Goal: Task Accomplishment & Management: Manage account settings

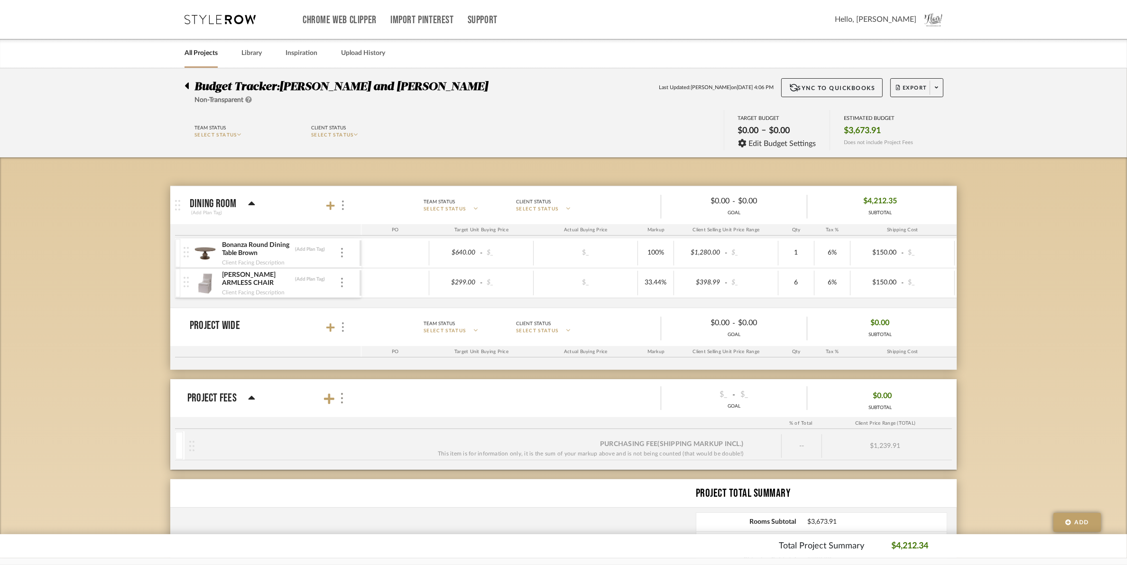
click at [214, 48] on link "All Projects" at bounding box center [201, 53] width 33 height 13
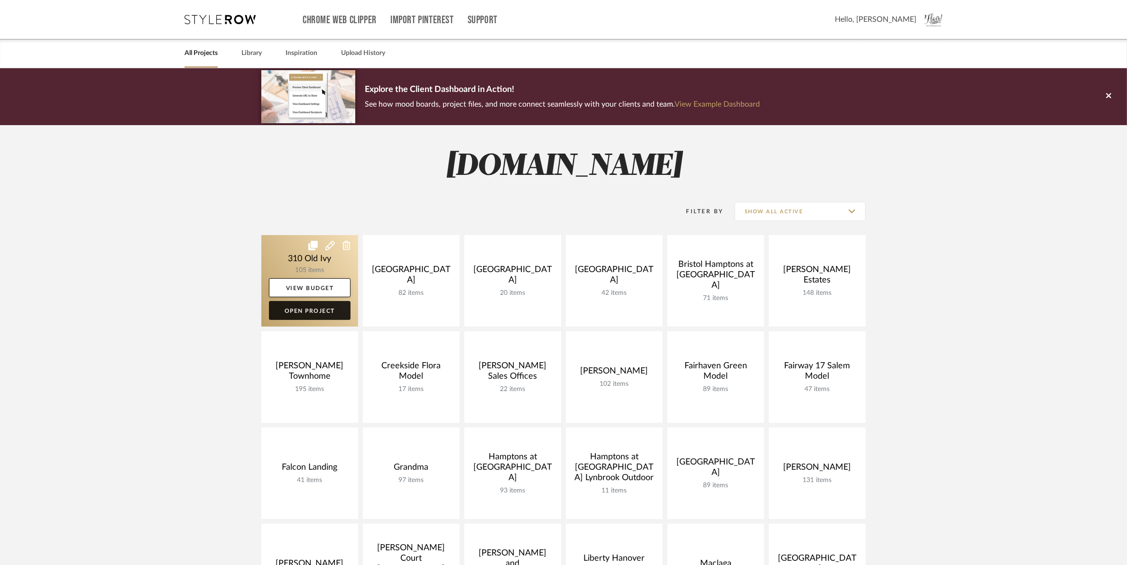
click at [298, 314] on link "Open Project" at bounding box center [310, 310] width 82 height 19
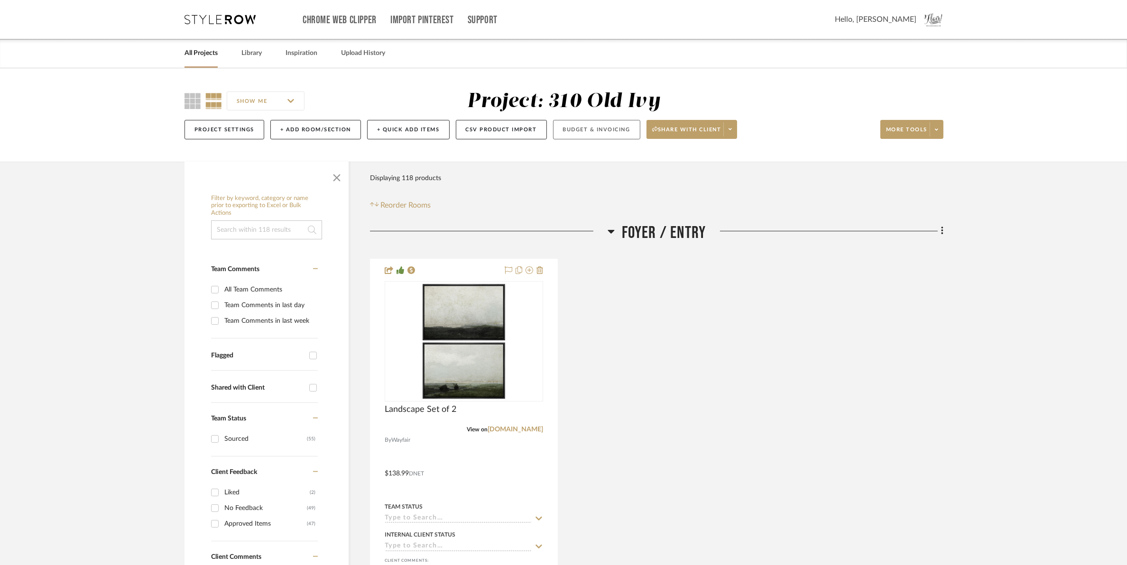
click at [598, 125] on button "Budget & Invoicing" at bounding box center [596, 129] width 87 height 19
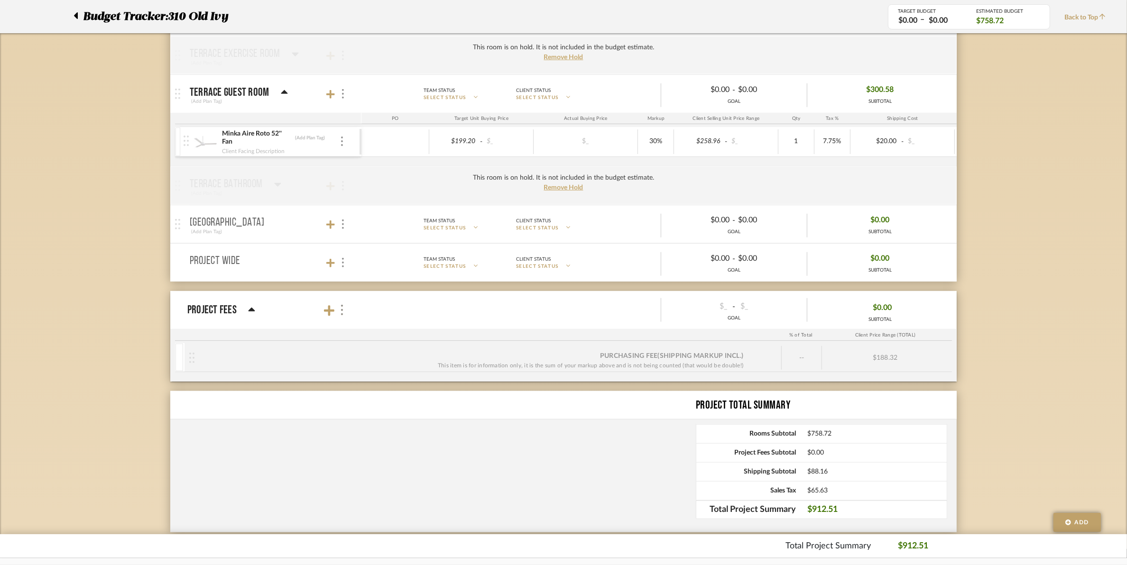
scroll to position [1018, 0]
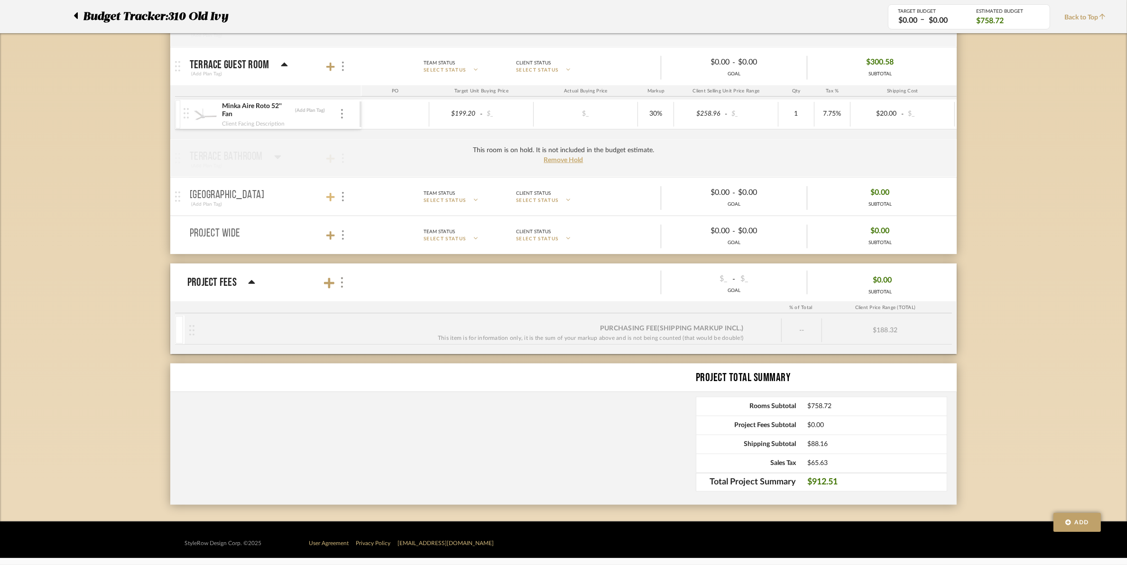
click at [329, 200] on icon at bounding box center [330, 197] width 9 height 9
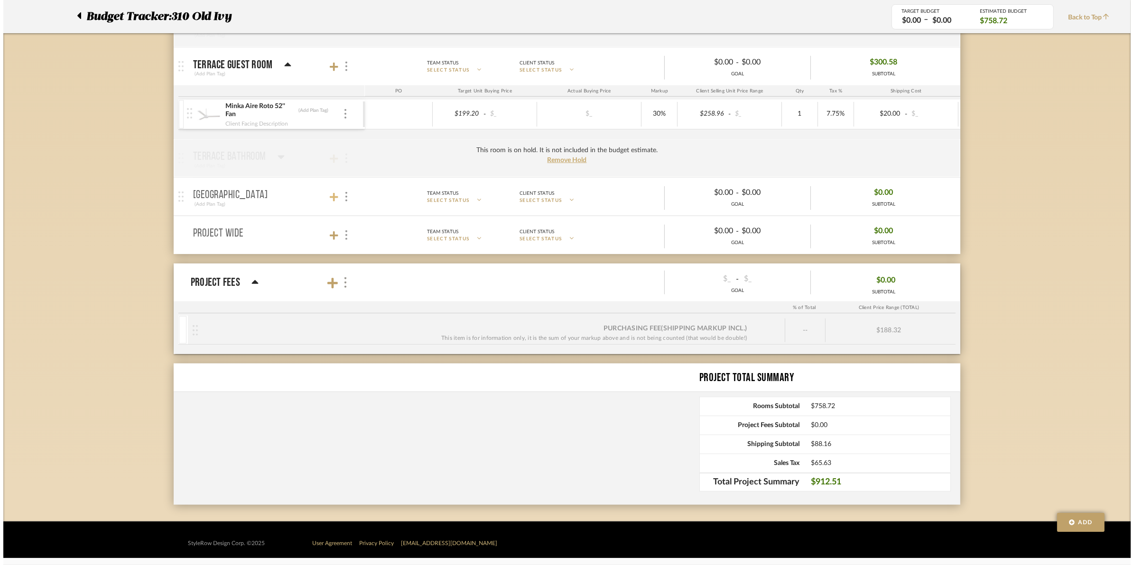
scroll to position [0, 0]
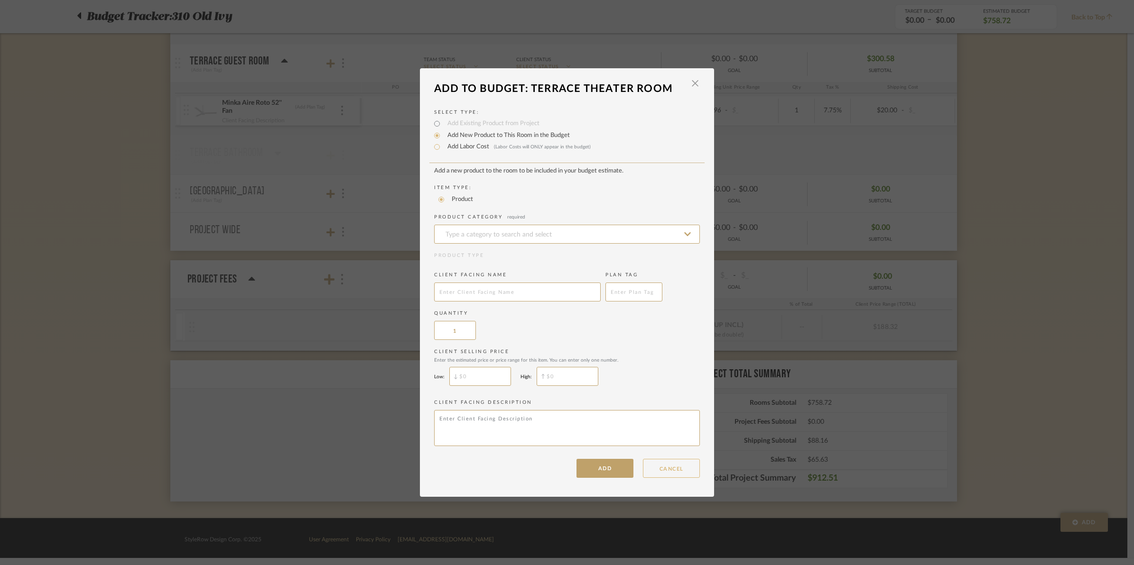
click at [674, 463] on button "CANCEL" at bounding box center [671, 468] width 57 height 19
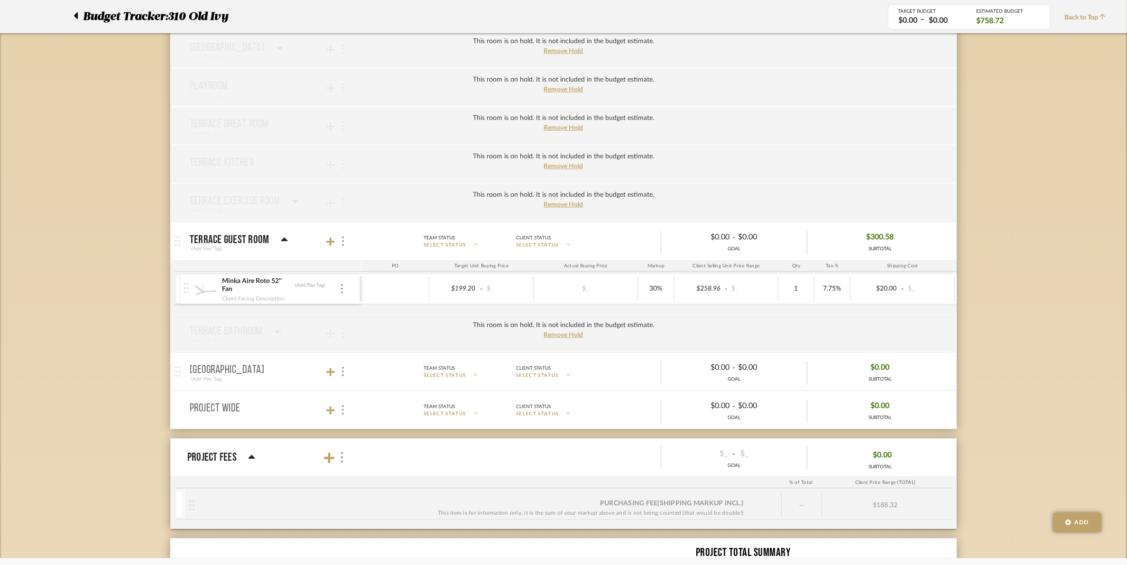
scroll to position [781, 0]
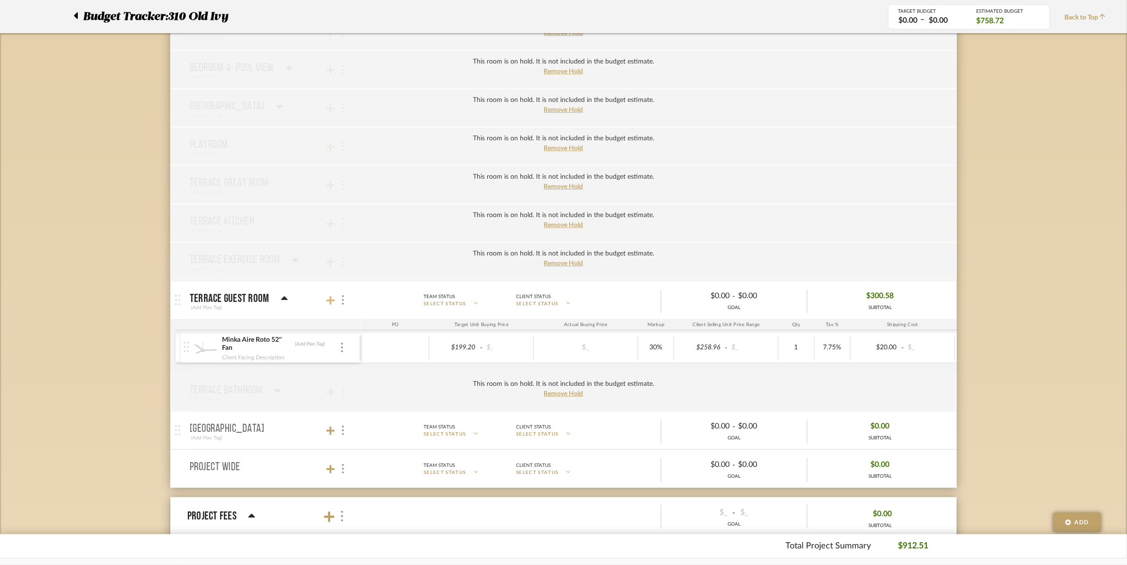
click at [331, 305] on icon at bounding box center [330, 300] width 9 height 9
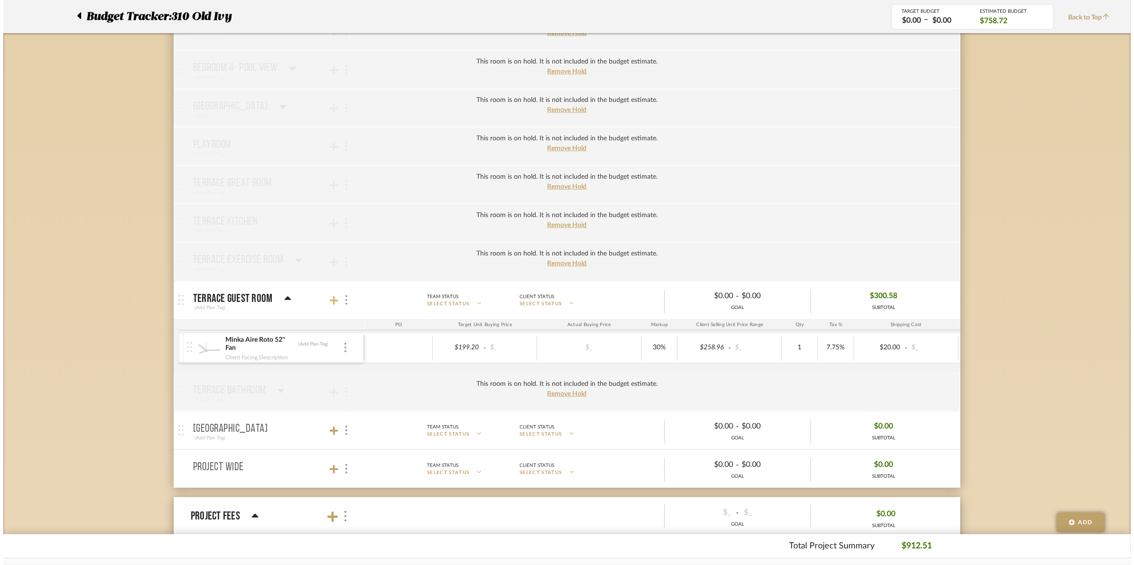
scroll to position [0, 0]
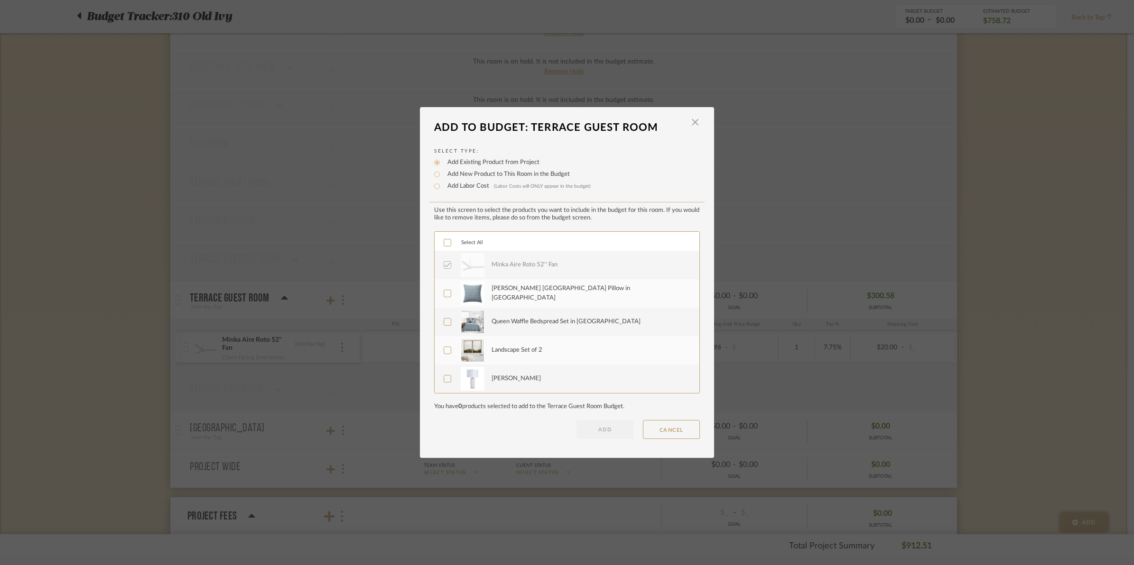
click at [444, 240] on icon at bounding box center [447, 243] width 7 height 7
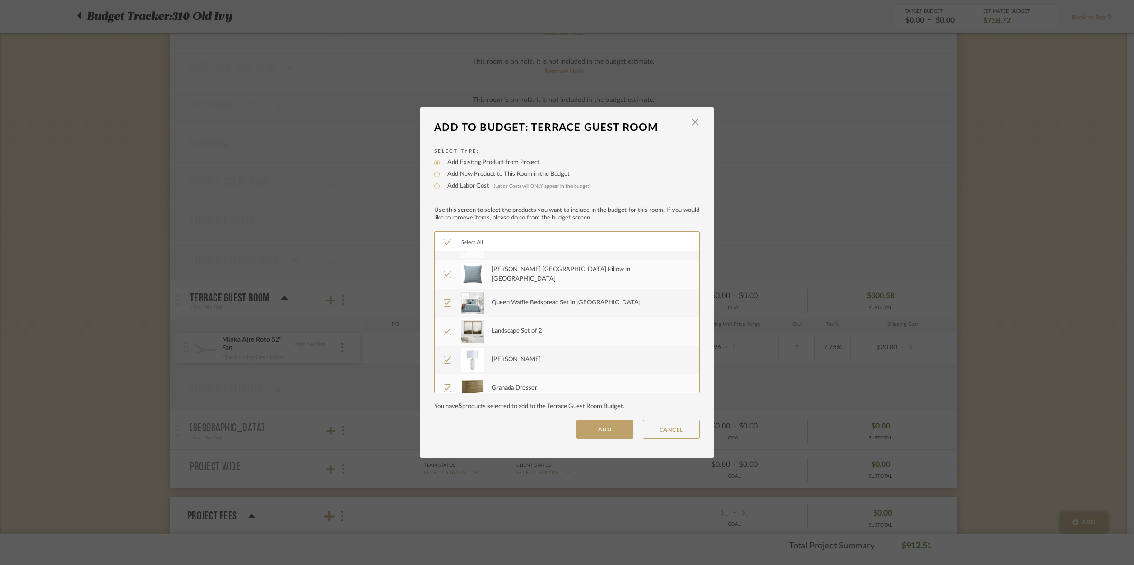
scroll to position [28, 0]
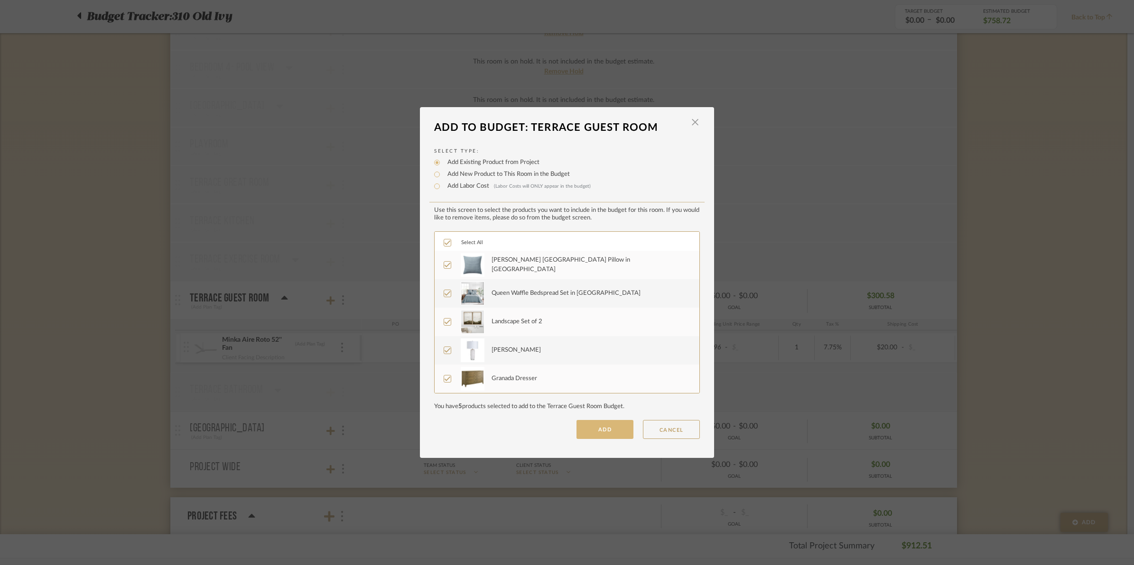
click at [586, 425] on button "ADD" at bounding box center [604, 429] width 57 height 19
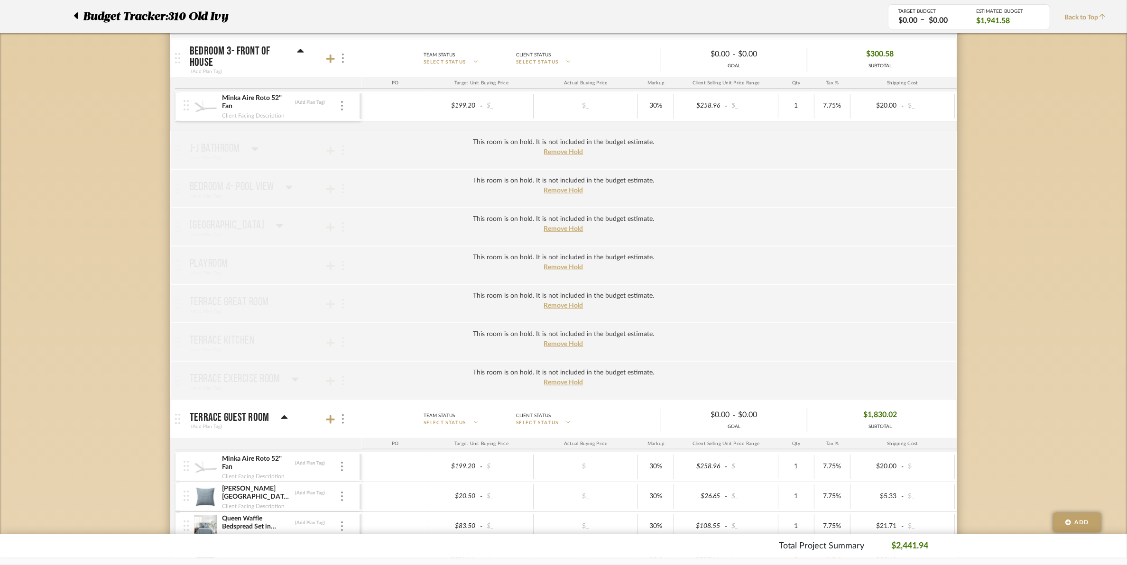
scroll to position [662, 0]
click at [558, 386] on span "Remove Hold" at bounding box center [563, 382] width 39 height 7
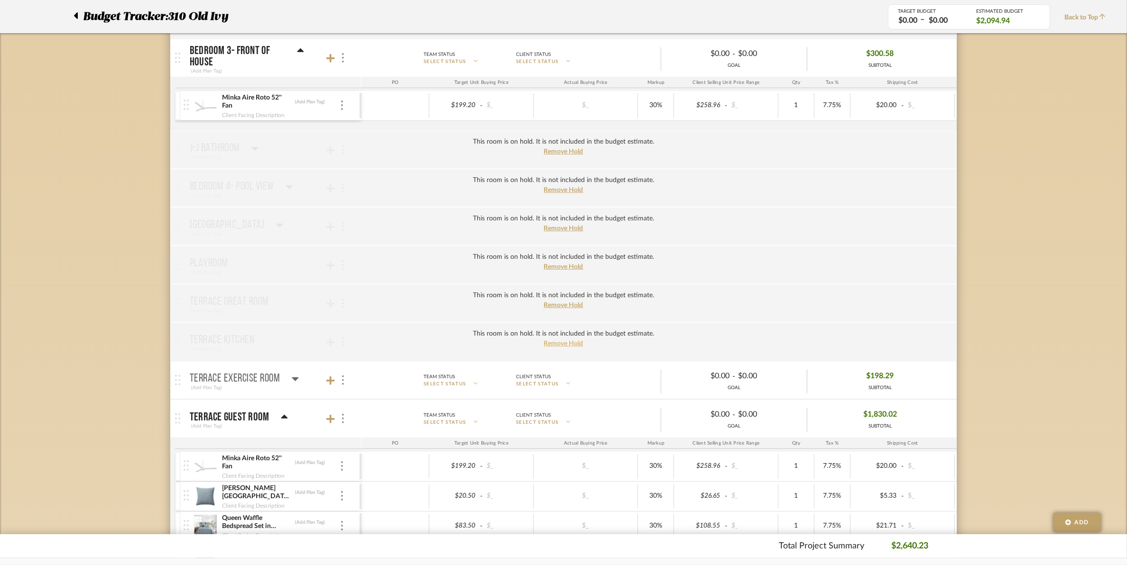
click at [559, 345] on span "Remove Hold" at bounding box center [563, 344] width 39 height 7
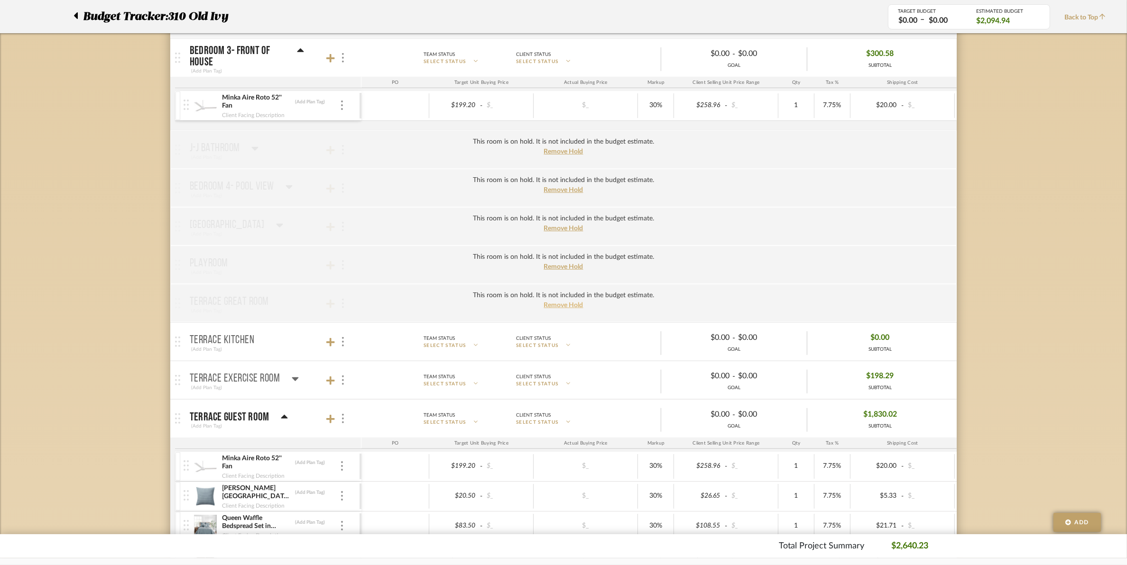
click at [548, 309] on span "Remove Hold" at bounding box center [563, 305] width 39 height 7
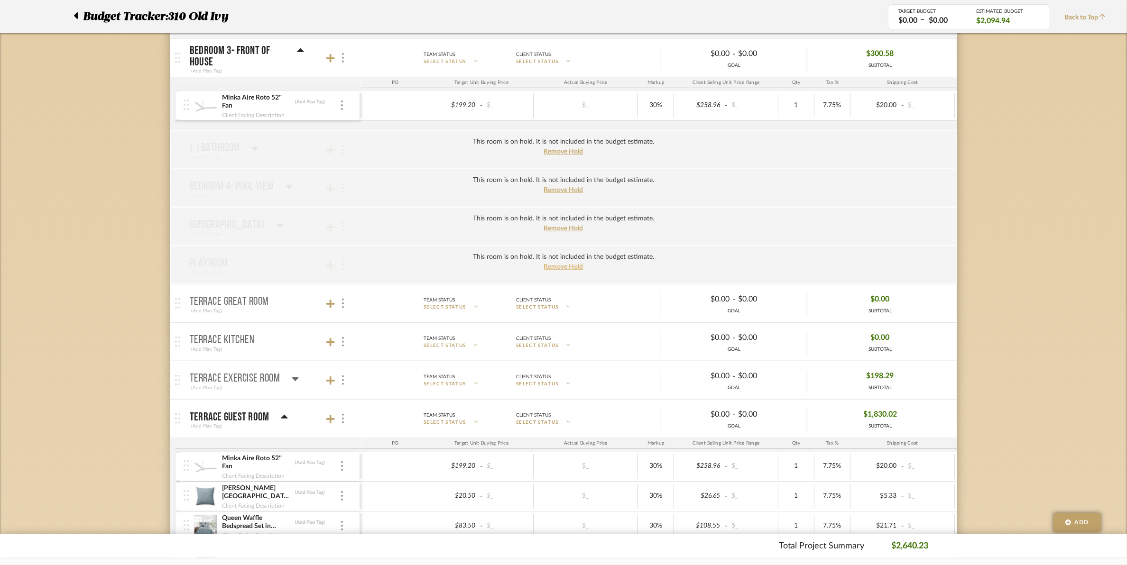
click at [552, 270] on span "Remove Hold" at bounding box center [563, 267] width 39 height 7
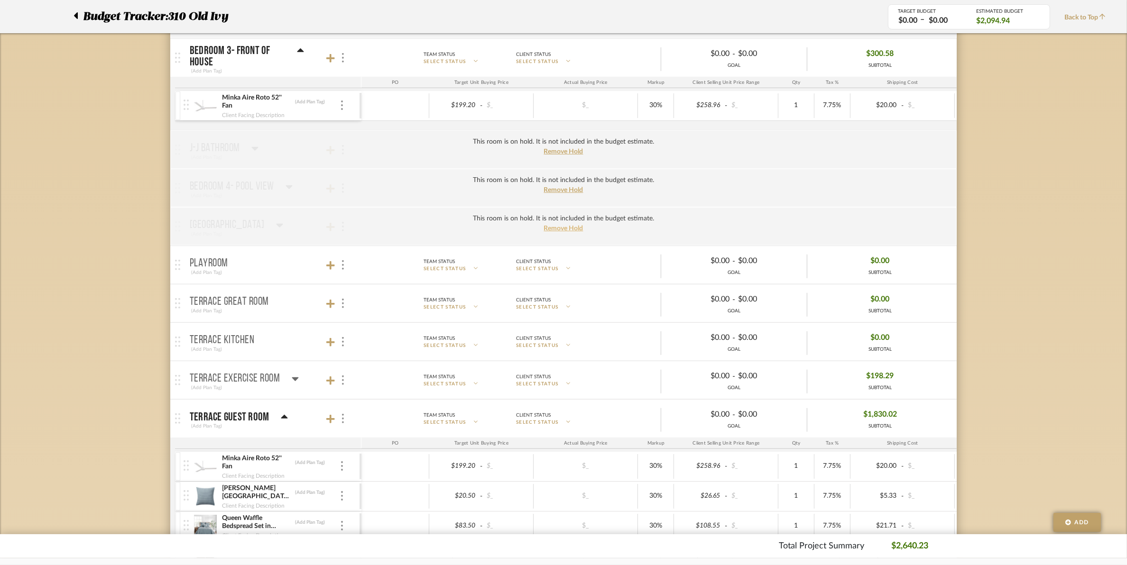
click at [560, 229] on span "Remove Hold" at bounding box center [563, 228] width 39 height 7
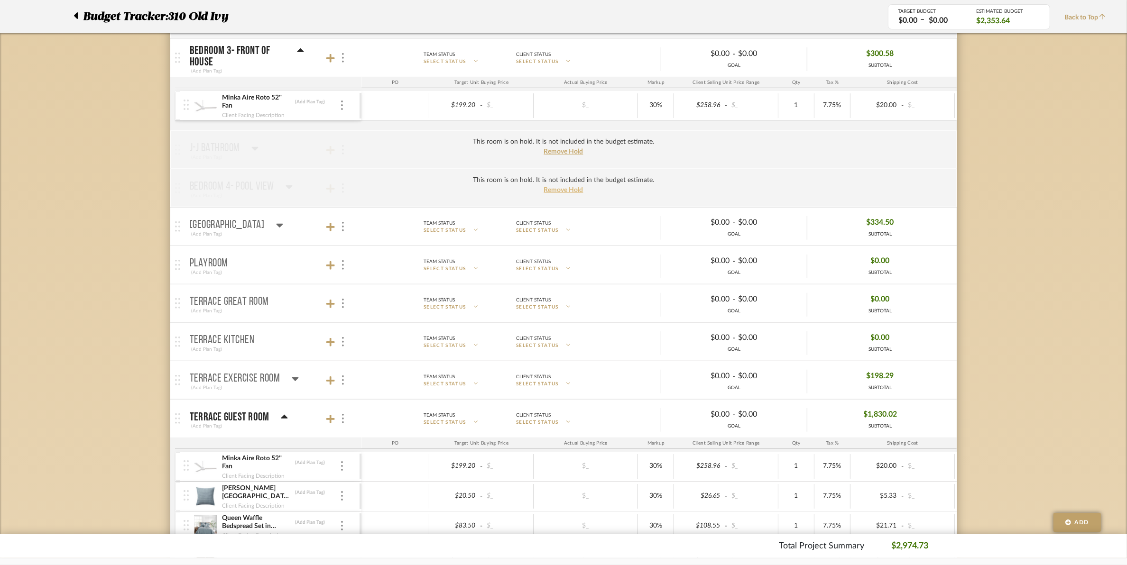
click at [563, 192] on span "Remove Hold" at bounding box center [563, 190] width 39 height 7
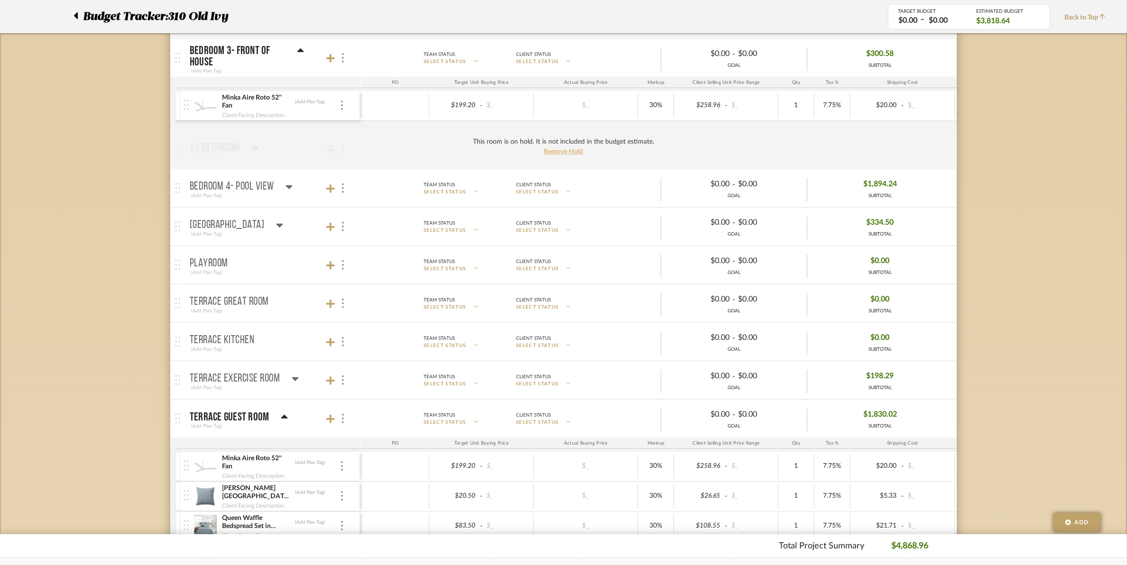
click at [558, 155] on span "Remove Hold" at bounding box center [563, 151] width 39 height 7
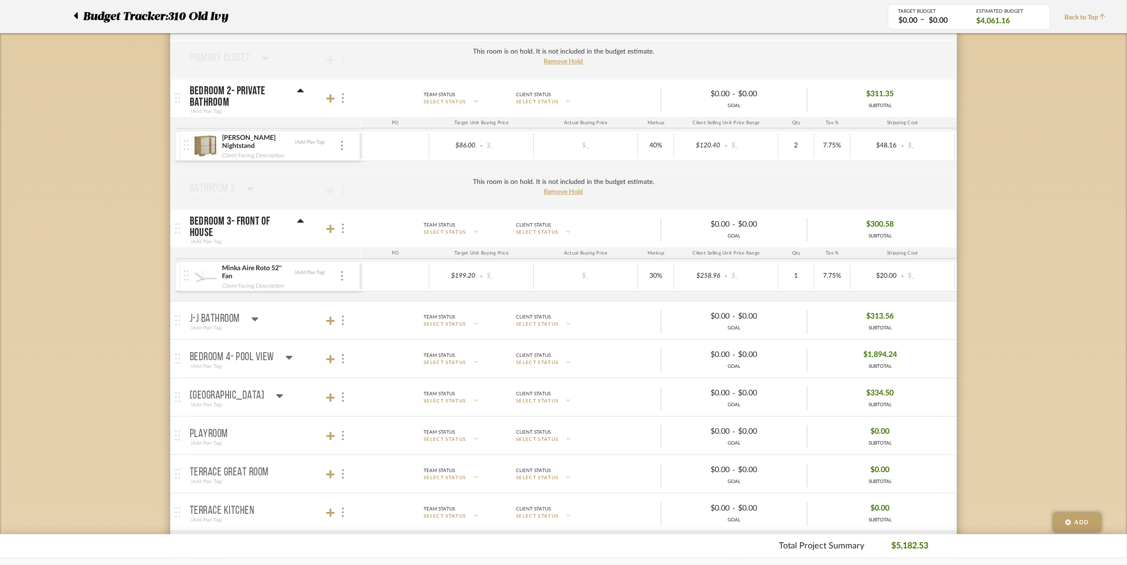
scroll to position [484, 0]
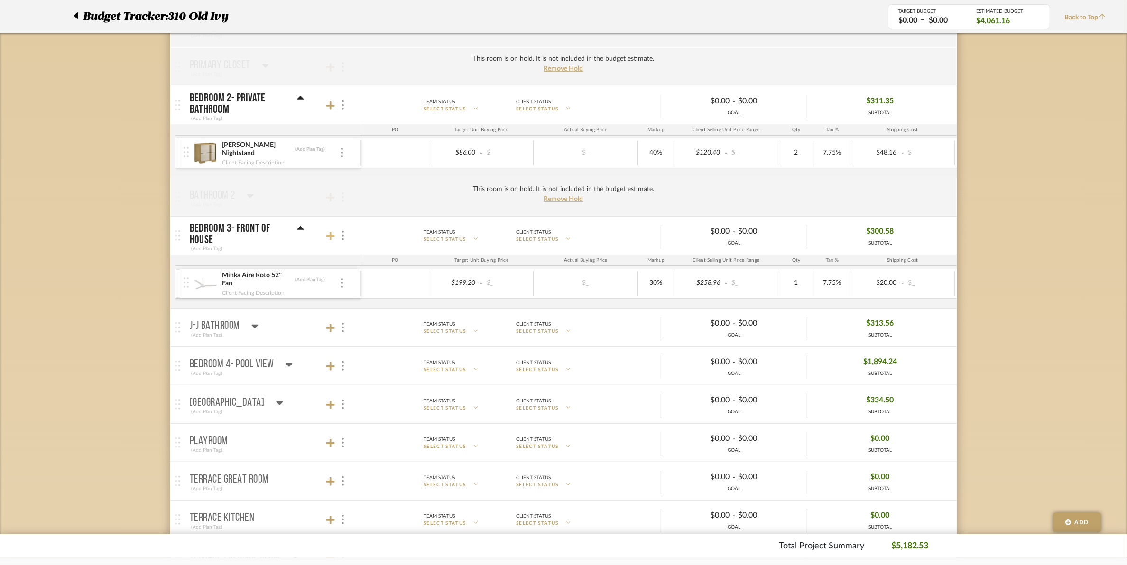
click at [334, 240] on icon at bounding box center [330, 236] width 9 height 9
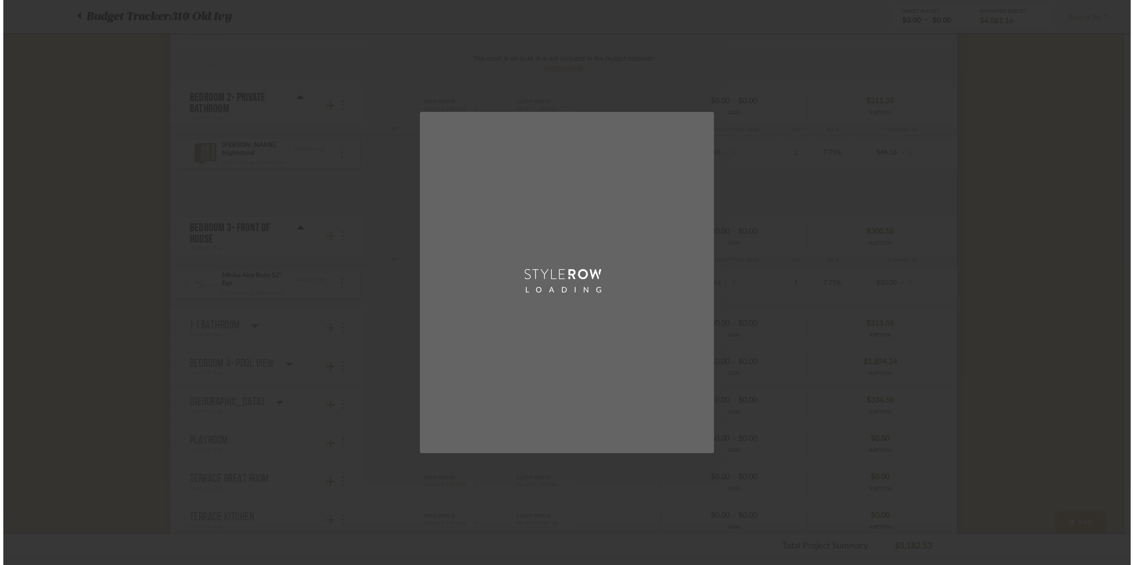
scroll to position [0, 0]
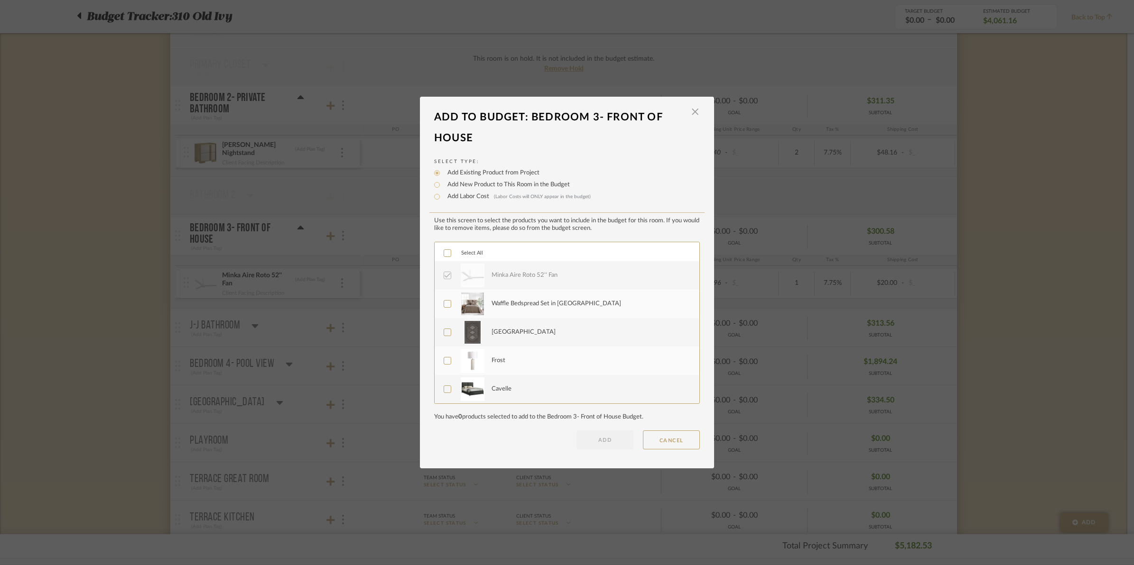
click at [444, 252] on icon at bounding box center [447, 253] width 7 height 7
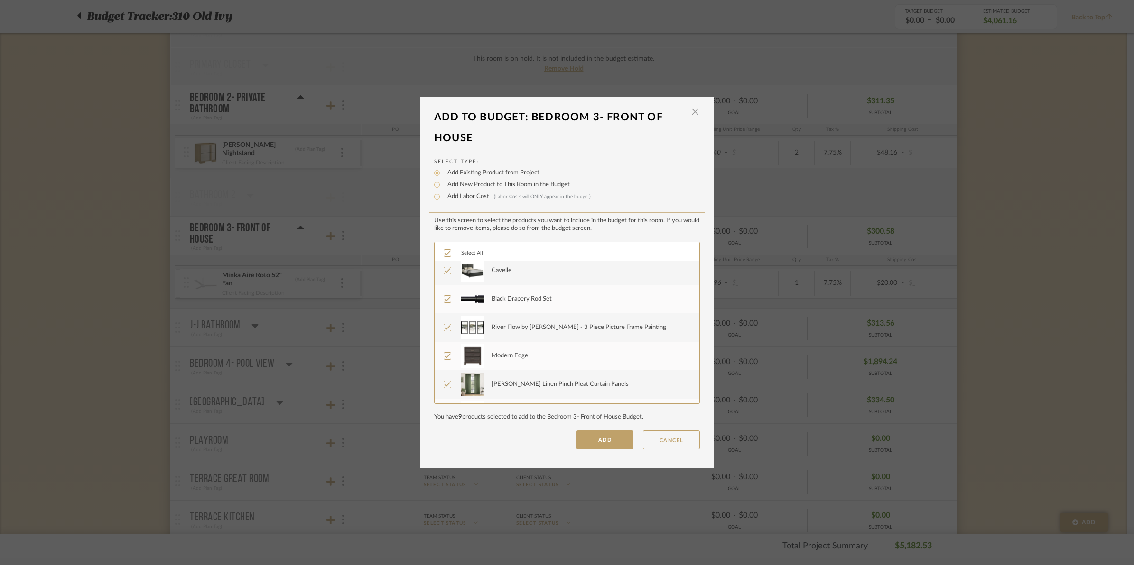
scroll to position [142, 0]
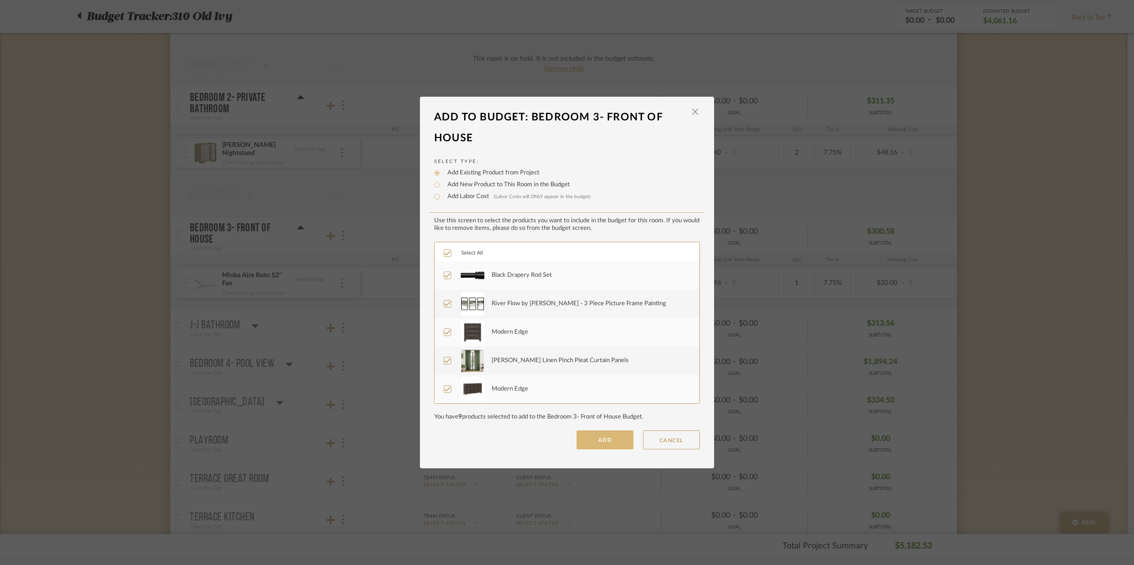
click at [584, 437] on button "ADD" at bounding box center [604, 440] width 57 height 19
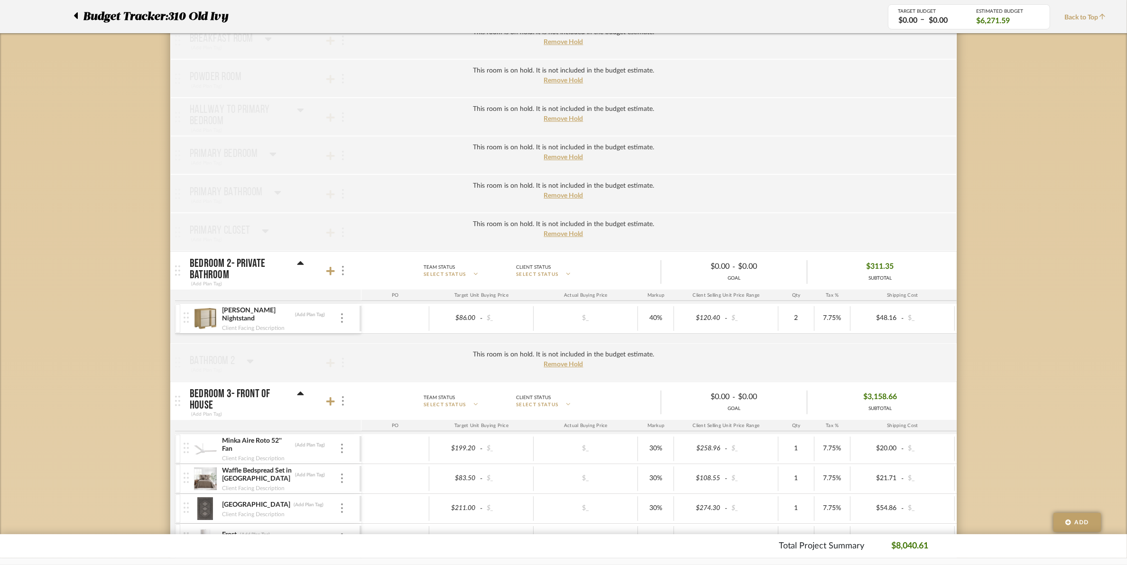
scroll to position [306, 0]
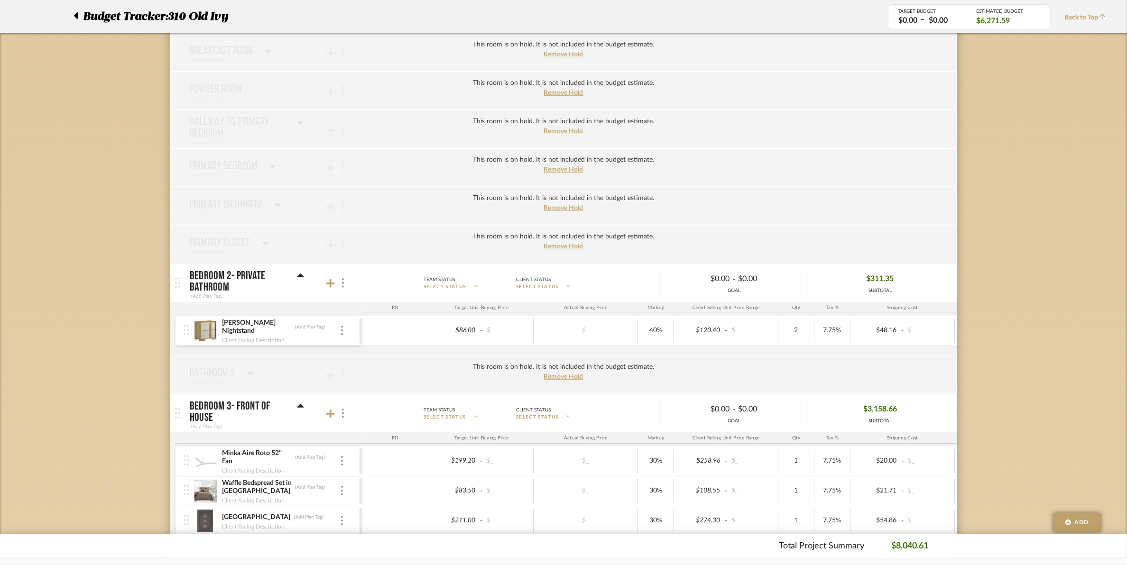
click at [325, 287] on mat-panel-title "Bedroom 2- Private Bathroom (Add Plan Tag)" at bounding box center [273, 283] width 167 height 35
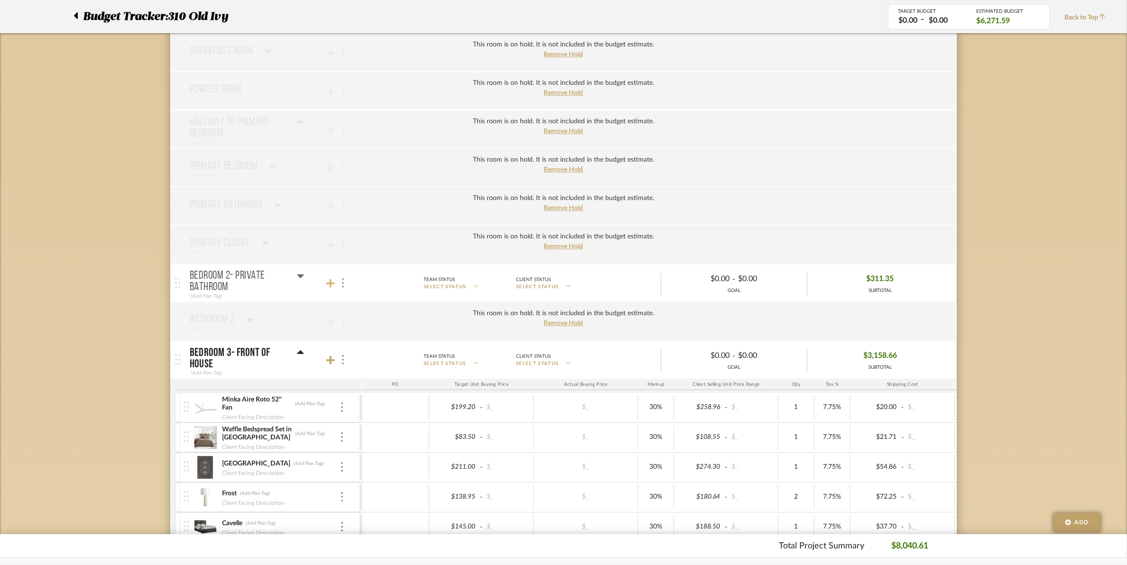
click at [328, 287] on icon at bounding box center [330, 283] width 9 height 9
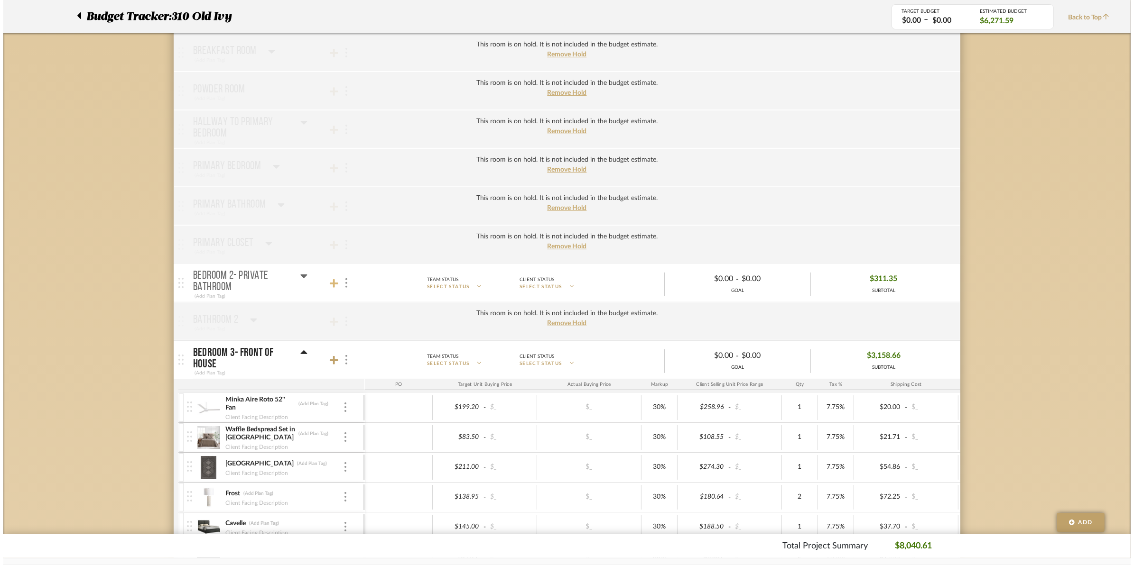
scroll to position [0, 0]
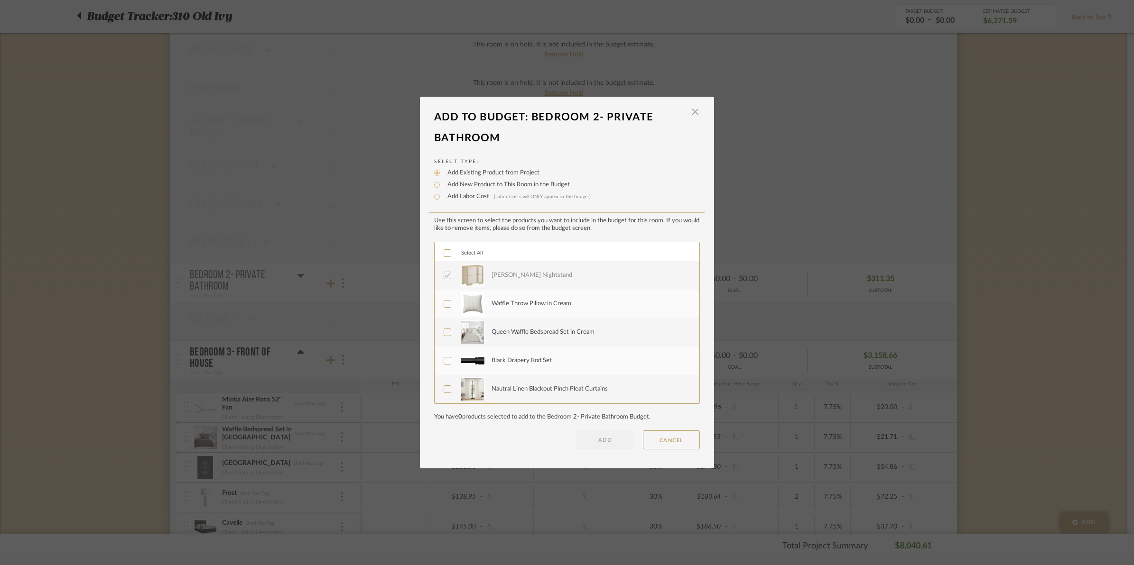
click at [444, 257] on div "Select All" at bounding box center [567, 251] width 265 height 19
click at [445, 254] on icon at bounding box center [447, 253] width 7 height 7
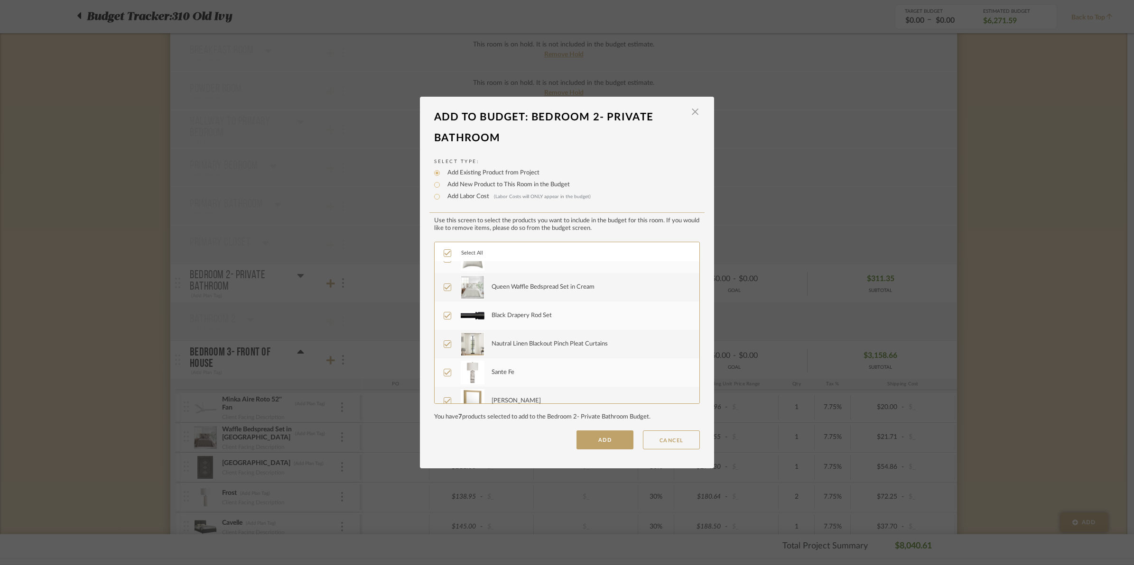
scroll to position [85, 0]
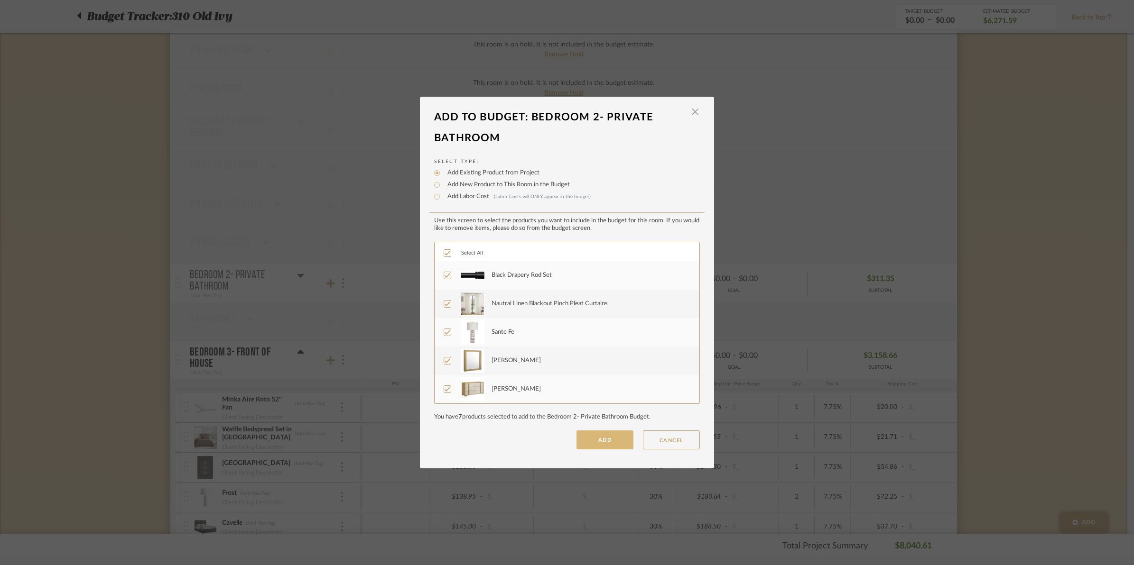
click at [609, 442] on button "ADD" at bounding box center [604, 440] width 57 height 19
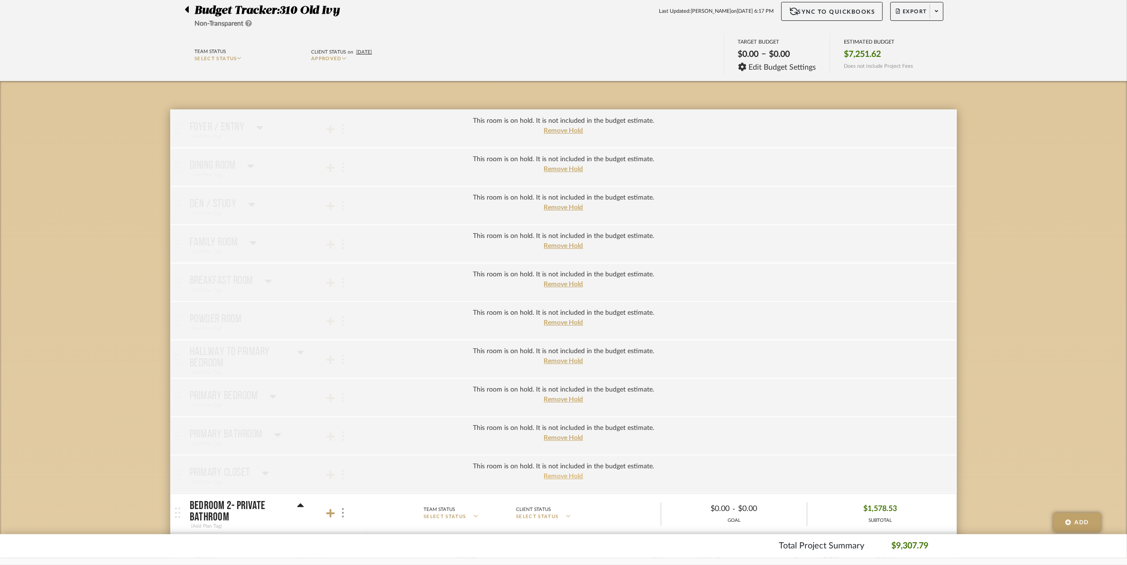
scroll to position [129, 0]
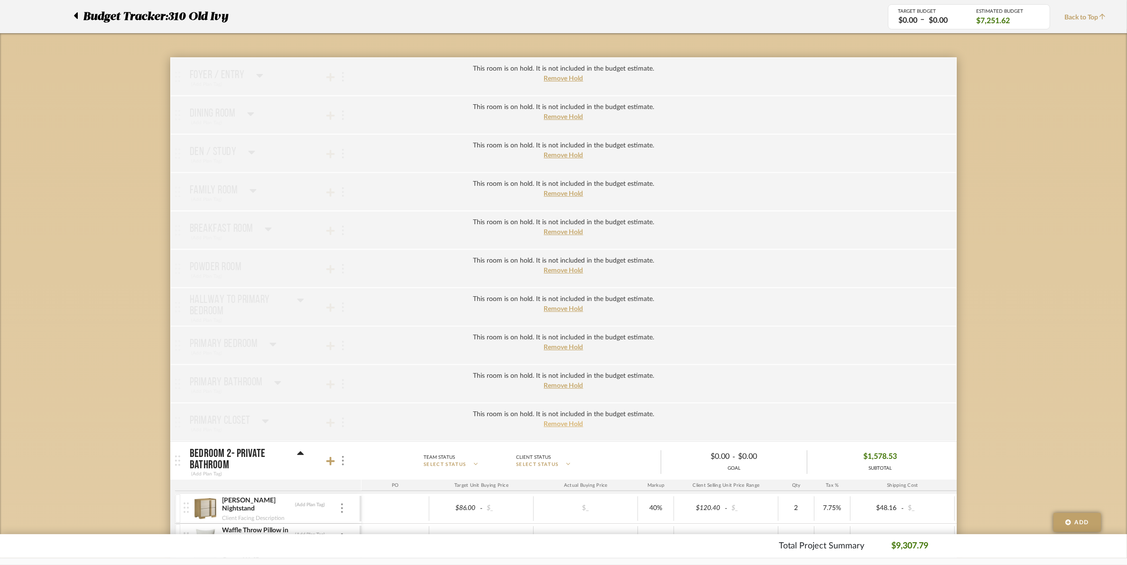
click at [561, 425] on span "Remove Hold" at bounding box center [563, 424] width 39 height 7
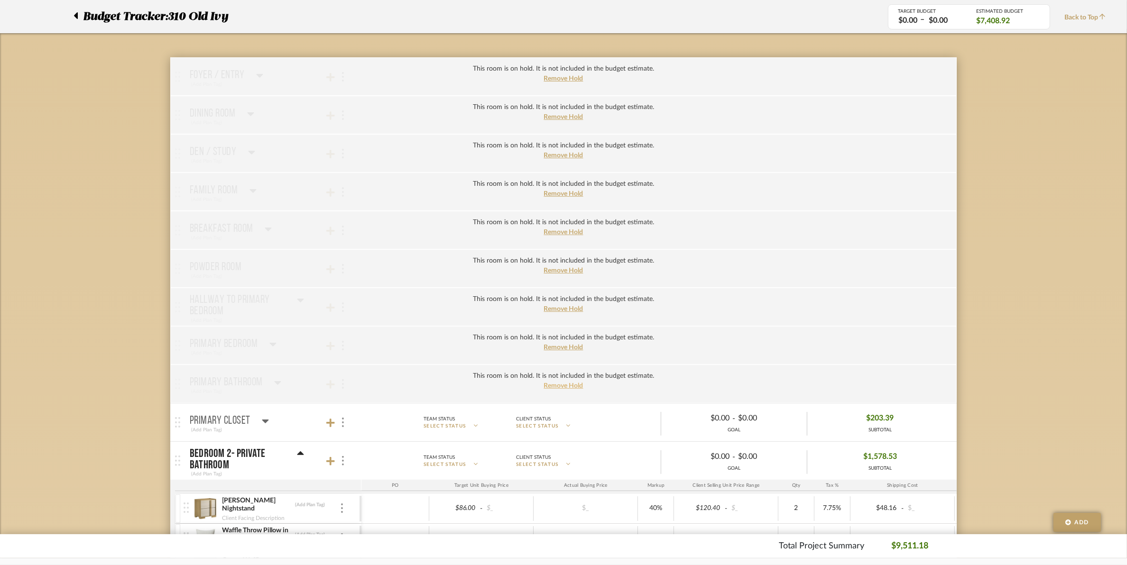
click at [556, 387] on span "Remove Hold" at bounding box center [563, 386] width 39 height 7
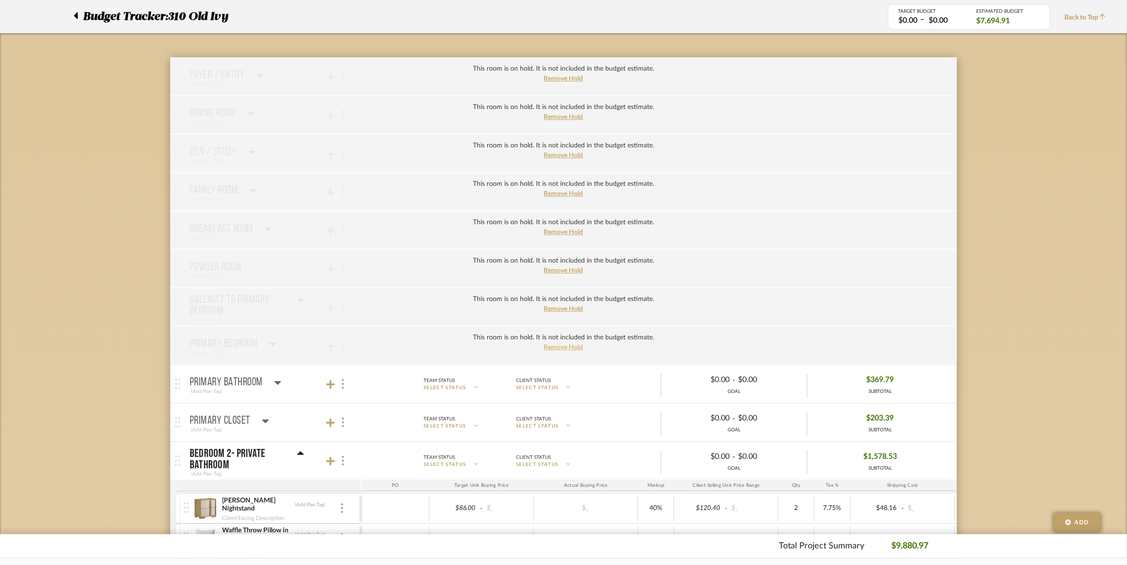
click at [553, 351] on span "Remove Hold" at bounding box center [563, 347] width 39 height 7
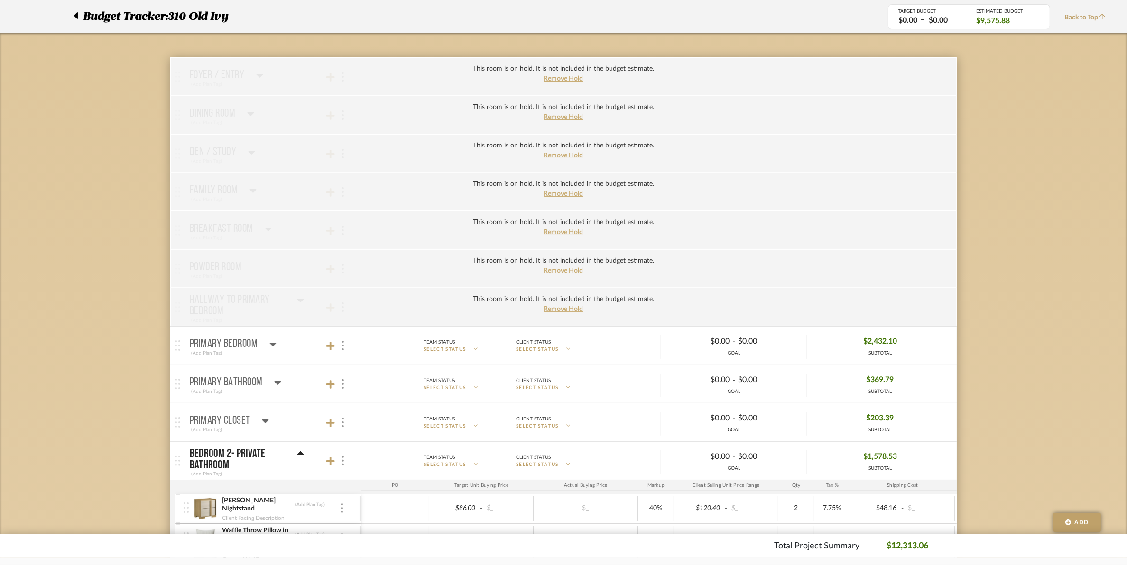
click at [556, 309] on span "Remove Hold" at bounding box center [563, 309] width 39 height 7
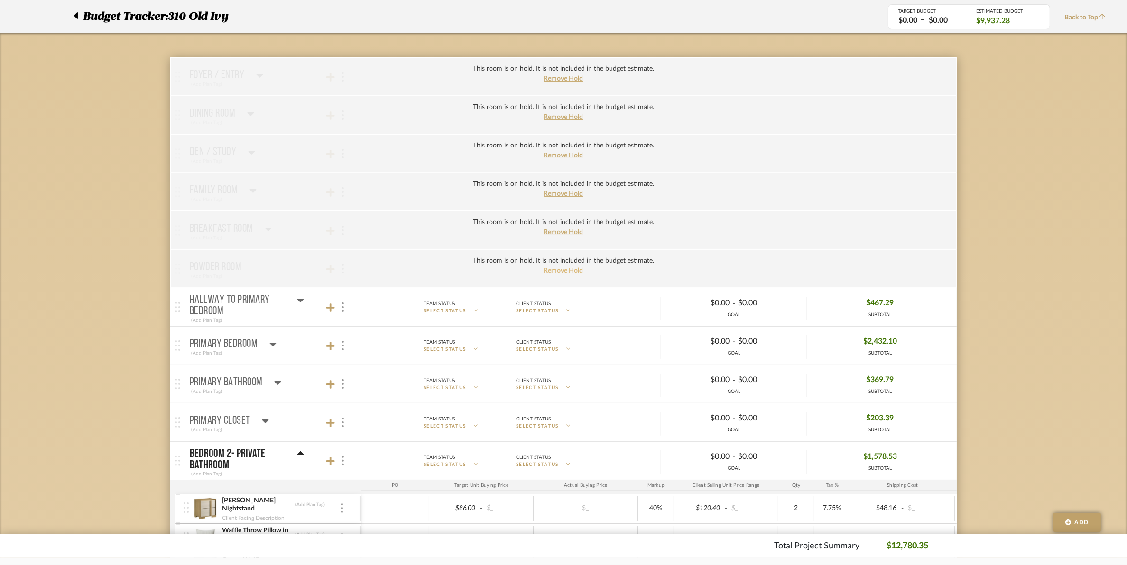
click at [552, 271] on span "Remove Hold" at bounding box center [563, 271] width 39 height 7
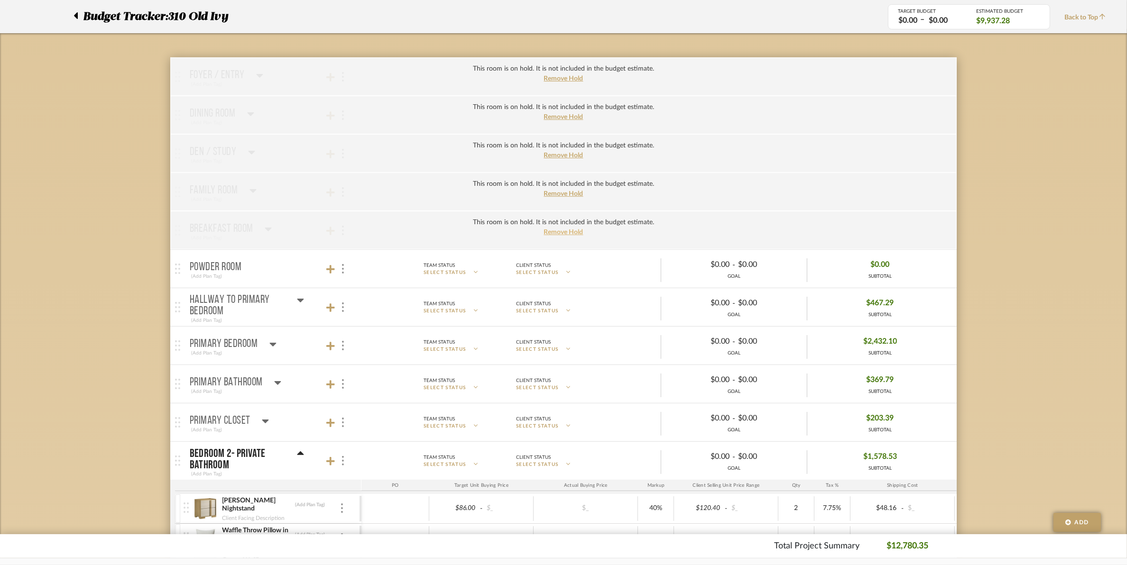
click at [554, 233] on span "Remove Hold" at bounding box center [563, 232] width 39 height 7
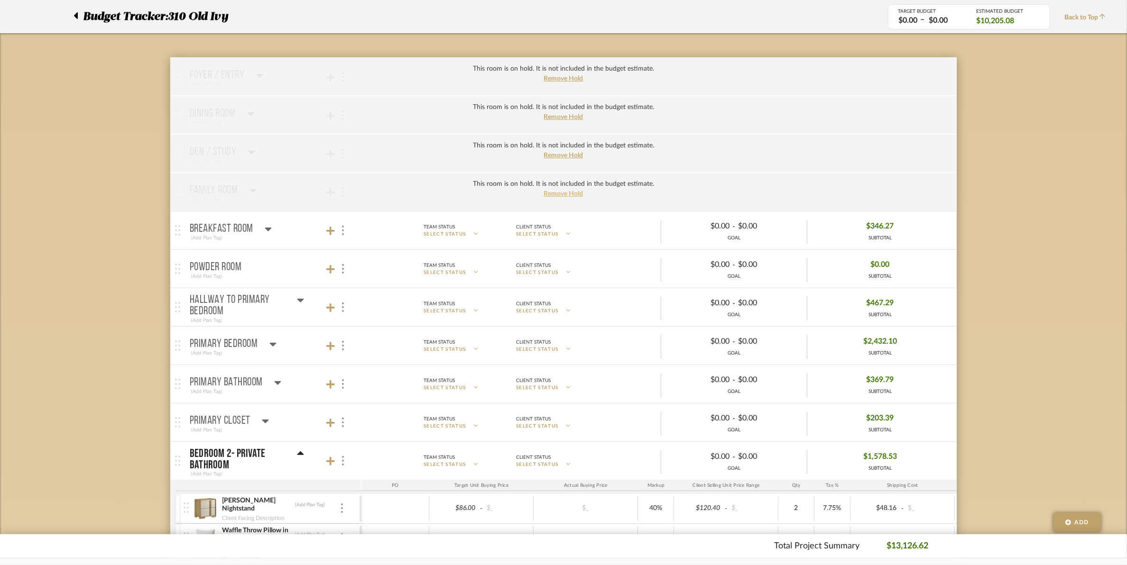
click at [553, 191] on span "Remove Hold" at bounding box center [563, 194] width 39 height 7
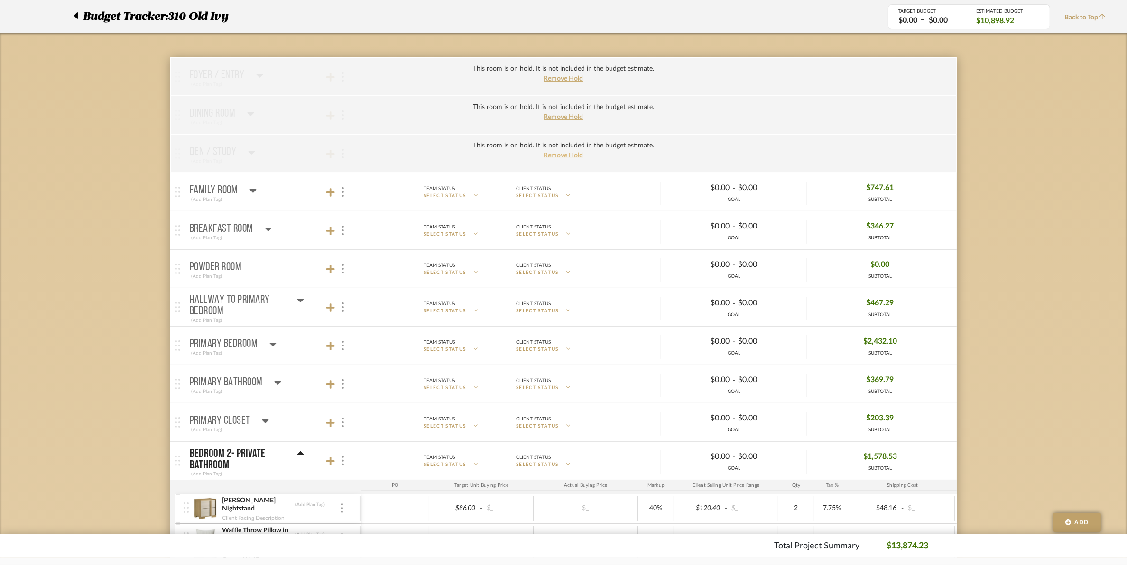
click at [556, 154] on span "Remove Hold" at bounding box center [563, 155] width 39 height 7
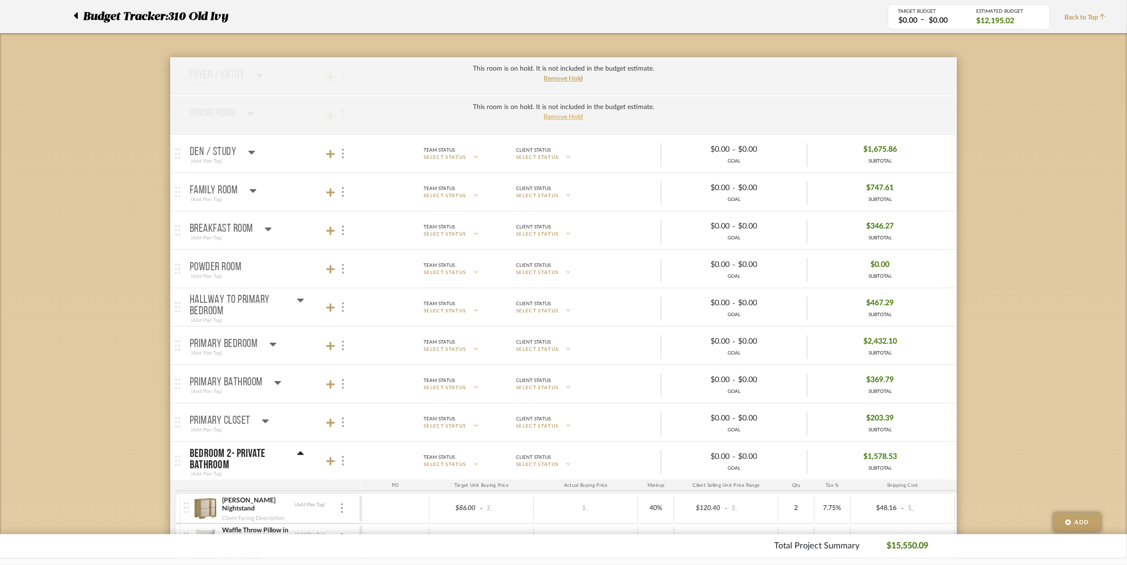
click at [552, 116] on span "Remove Hold" at bounding box center [563, 117] width 39 height 7
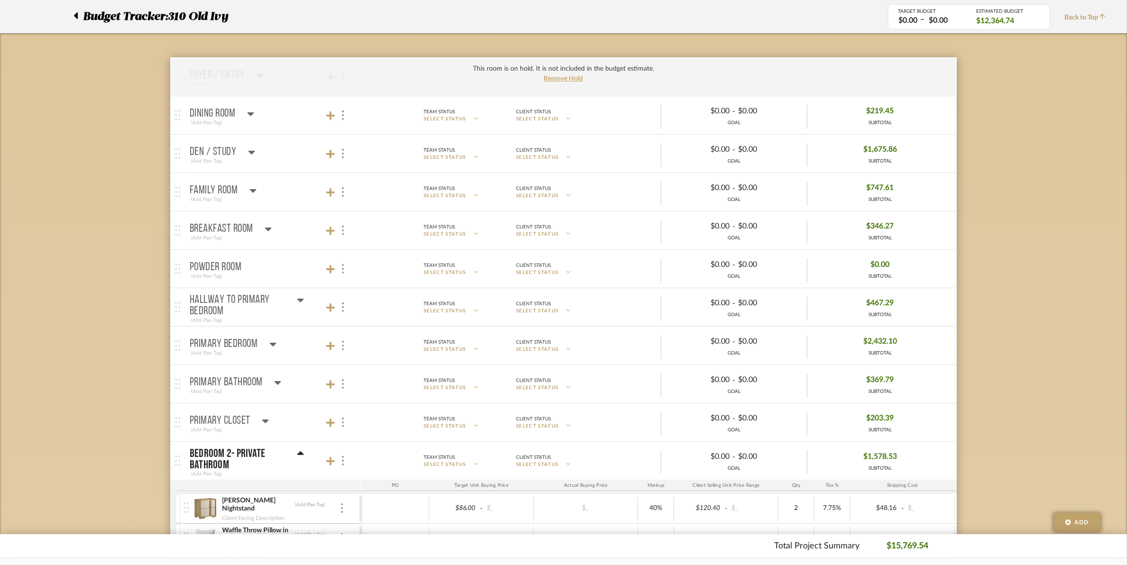
drag, startPoint x: 561, startPoint y: 78, endPoint x: 553, endPoint y: 83, distance: 9.4
click at [561, 80] on span "Remove Hold" at bounding box center [563, 78] width 39 height 7
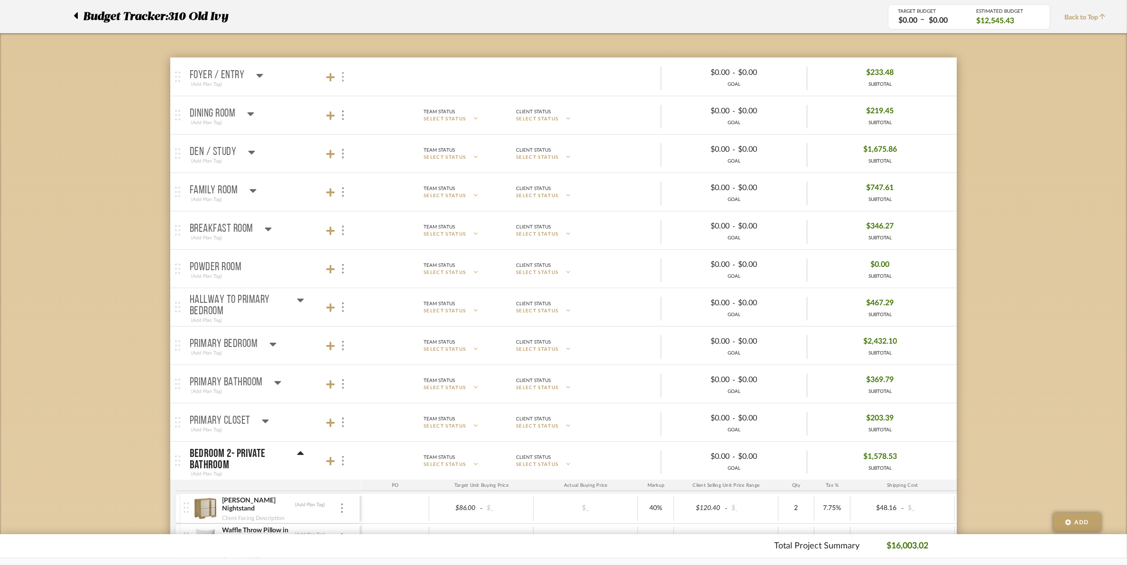
click at [338, 74] on div at bounding box center [342, 77] width 10 height 13
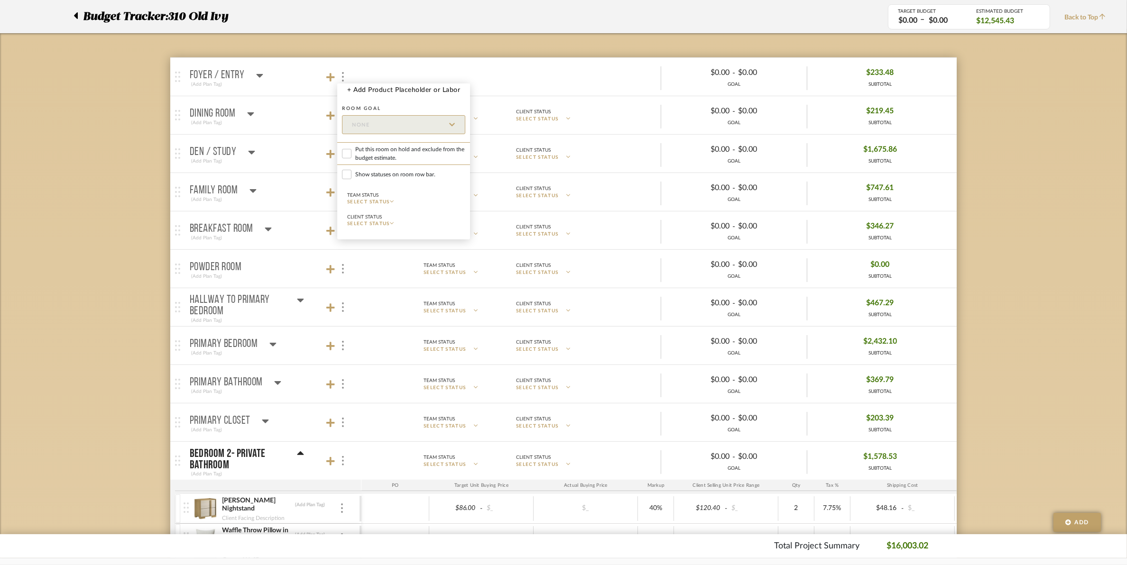
click at [329, 78] on div at bounding box center [563, 282] width 1127 height 565
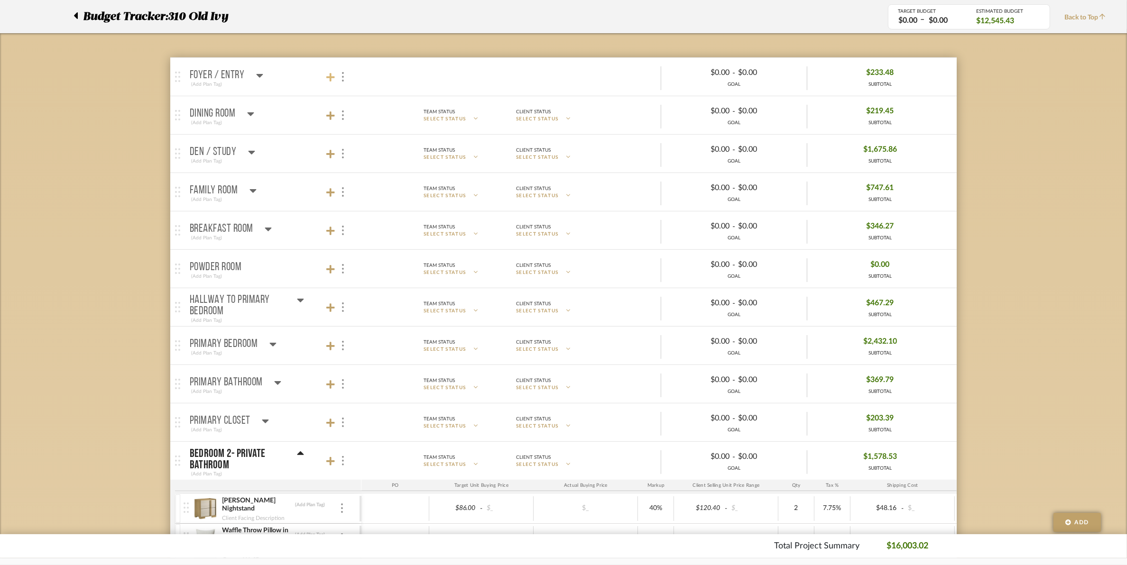
click at [330, 79] on icon at bounding box center [330, 77] width 9 height 9
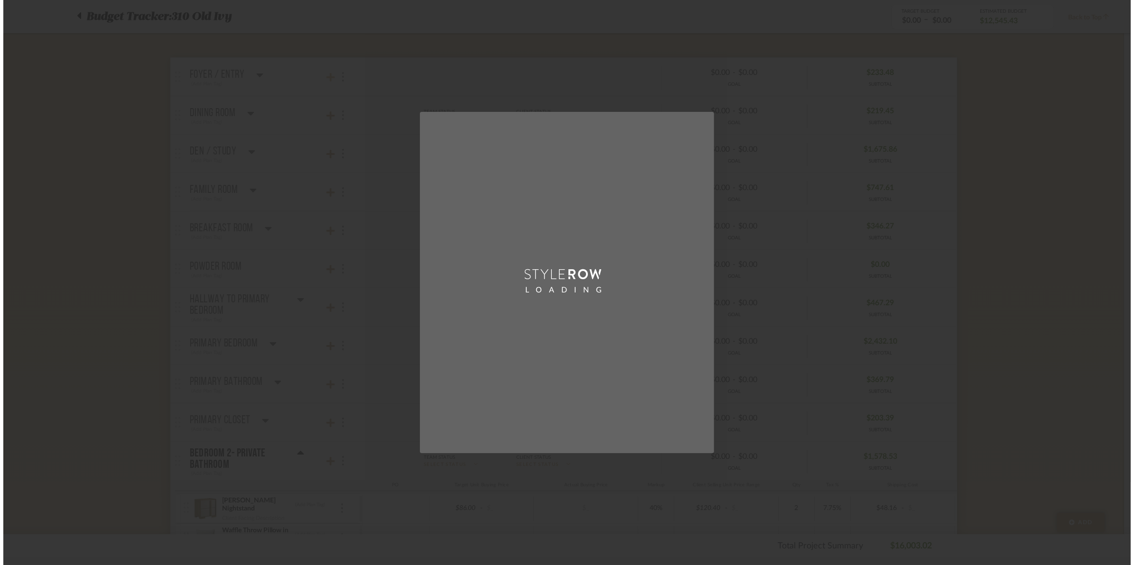
scroll to position [0, 0]
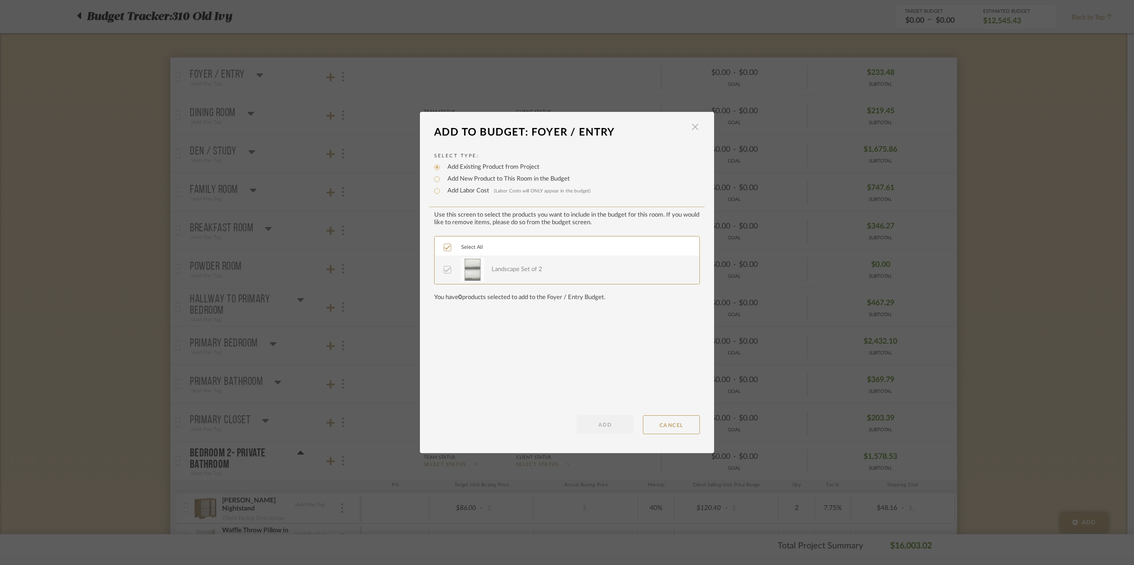
click at [687, 129] on span "button" at bounding box center [695, 127] width 19 height 19
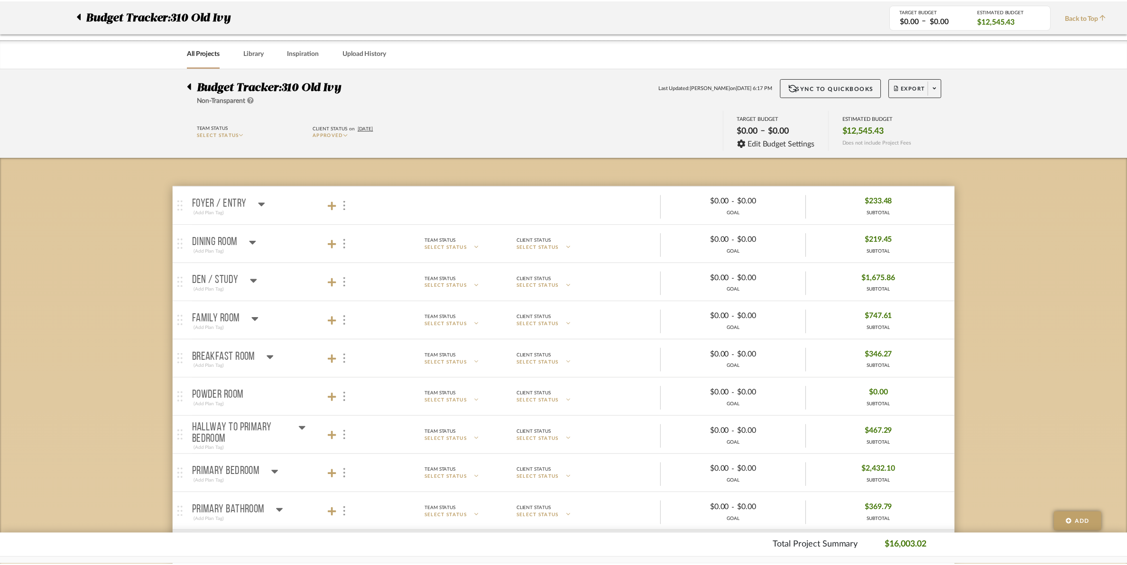
scroll to position [129, 0]
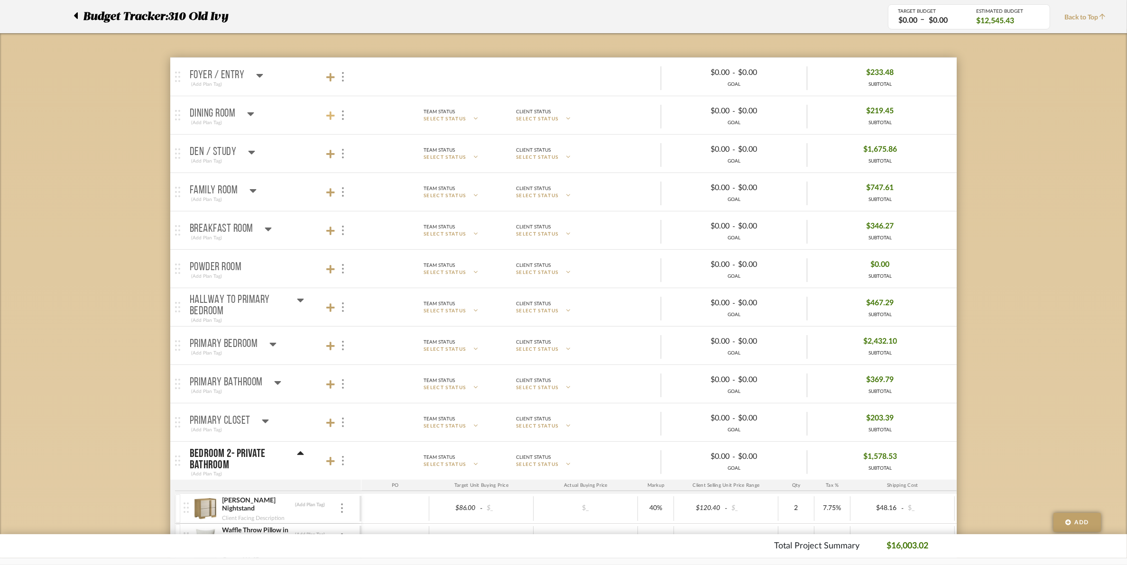
click at [334, 115] on icon at bounding box center [330, 115] width 9 height 9
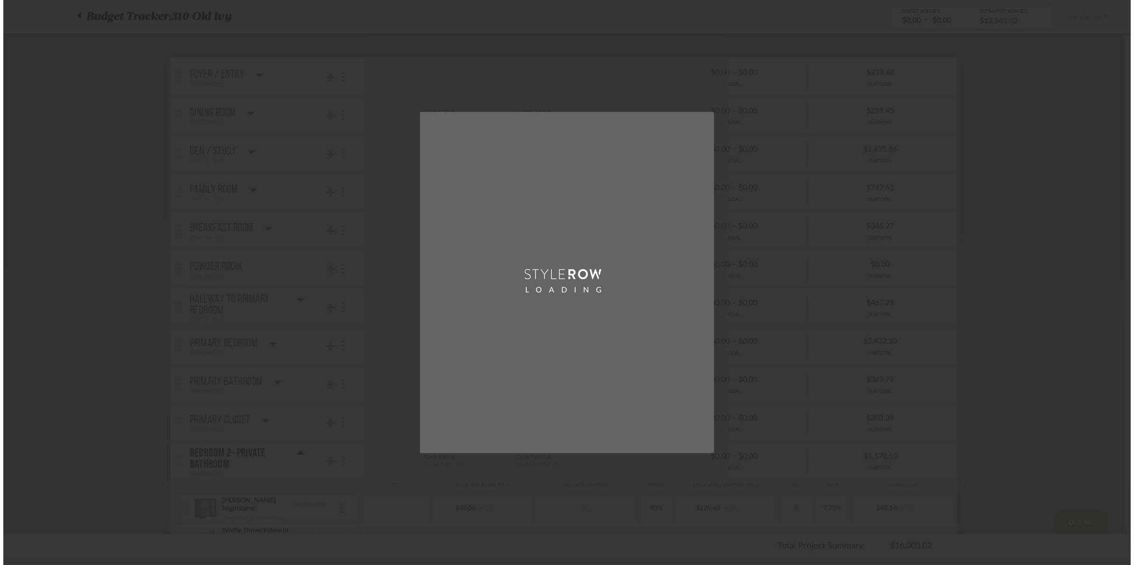
scroll to position [0, 0]
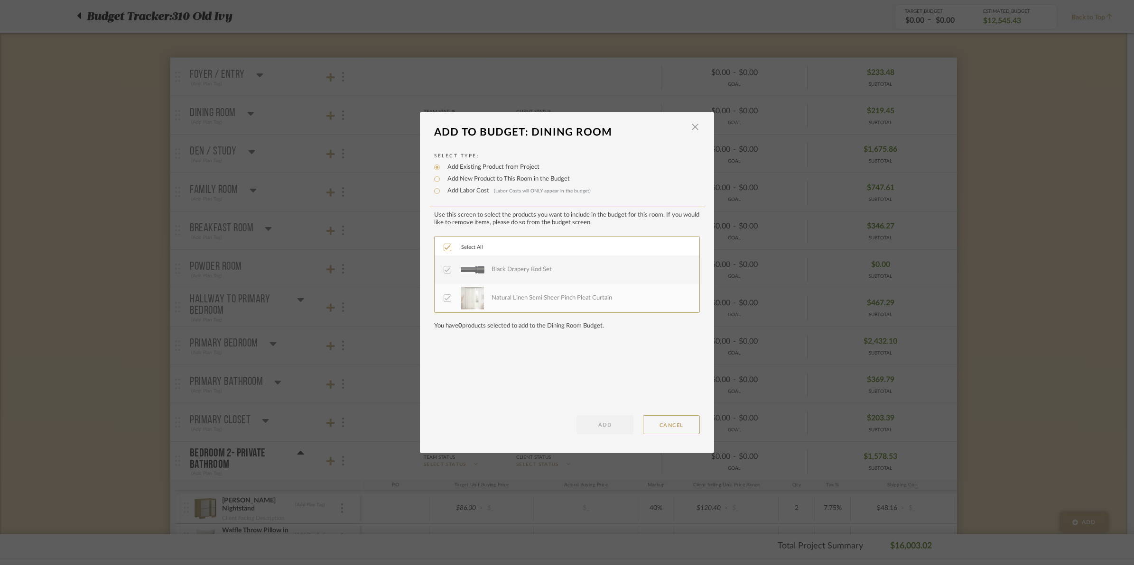
click at [444, 244] on icon at bounding box center [447, 247] width 7 height 7
click at [698, 126] on dialog-header "Add To Budget: Dining Room ×" at bounding box center [567, 132] width 294 height 21
click at [693, 126] on span "button" at bounding box center [695, 127] width 19 height 19
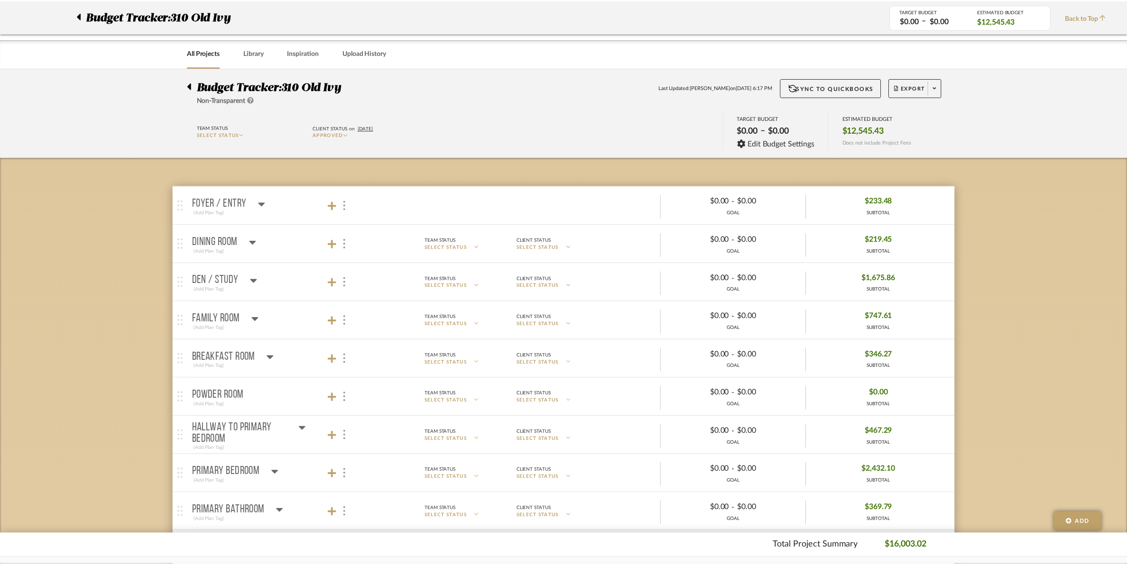
scroll to position [129, 0]
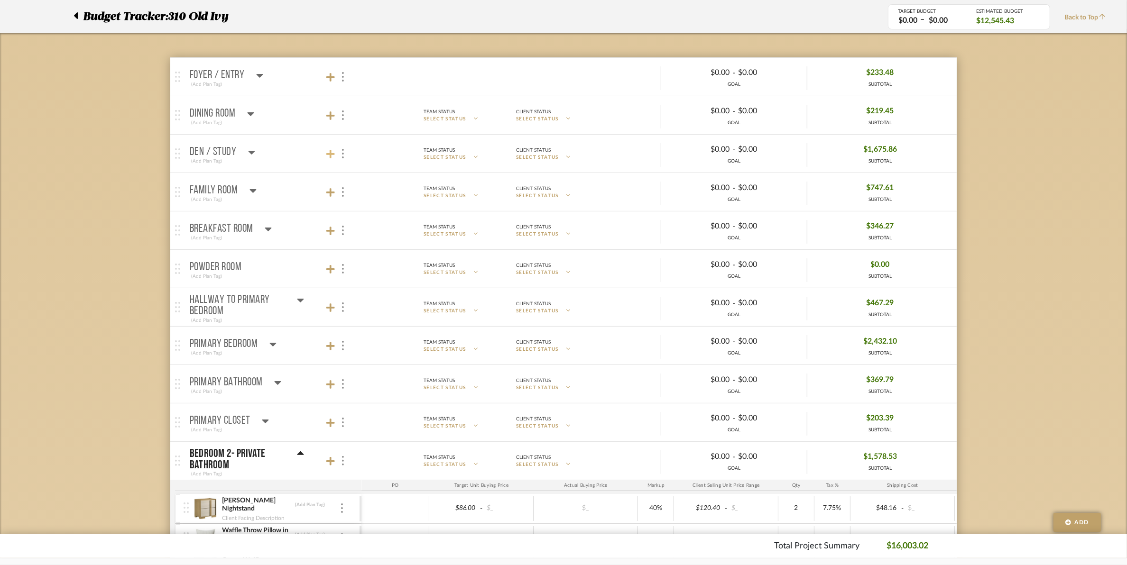
click at [333, 156] on icon at bounding box center [330, 153] width 9 height 9
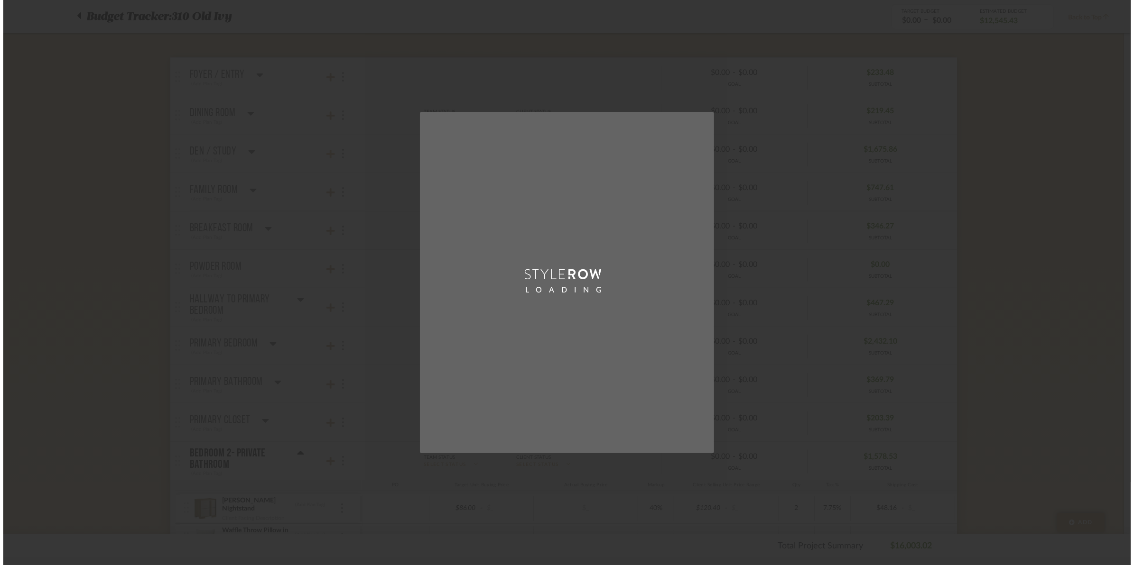
scroll to position [0, 0]
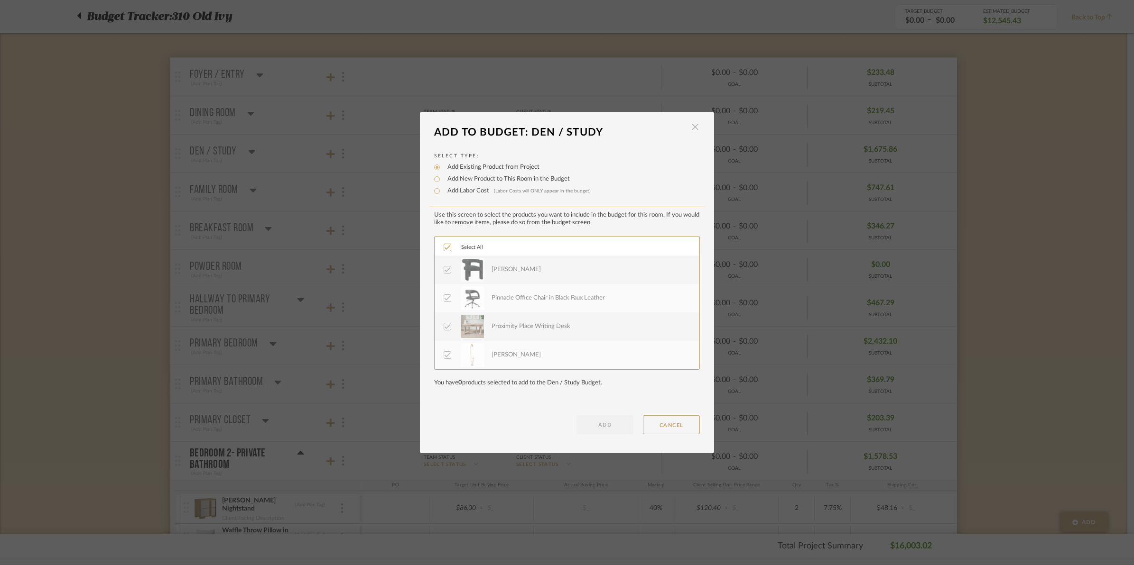
click at [689, 127] on span "button" at bounding box center [695, 127] width 19 height 19
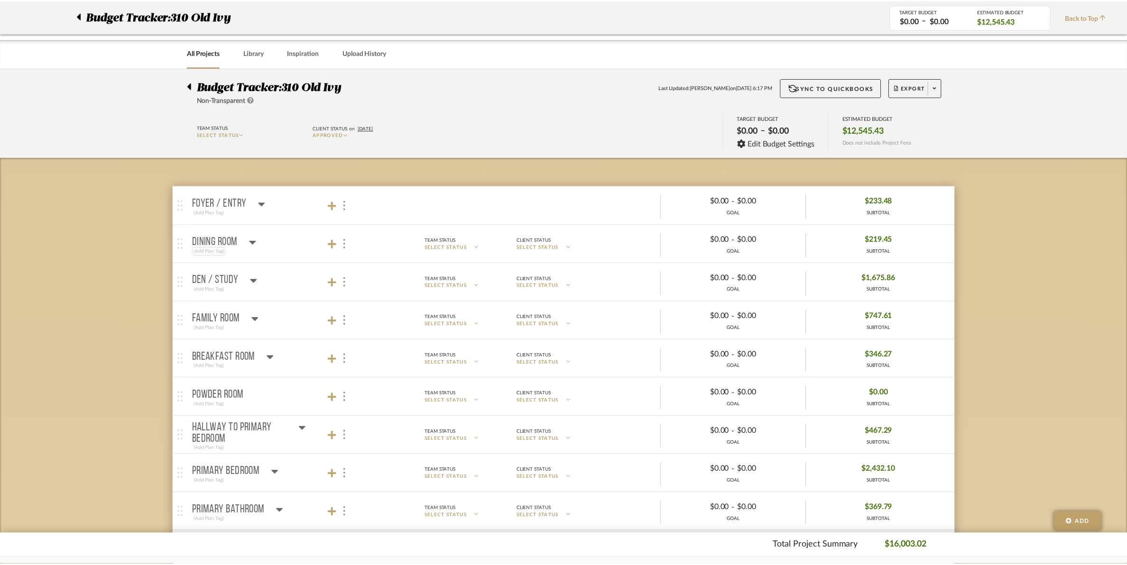
scroll to position [129, 0]
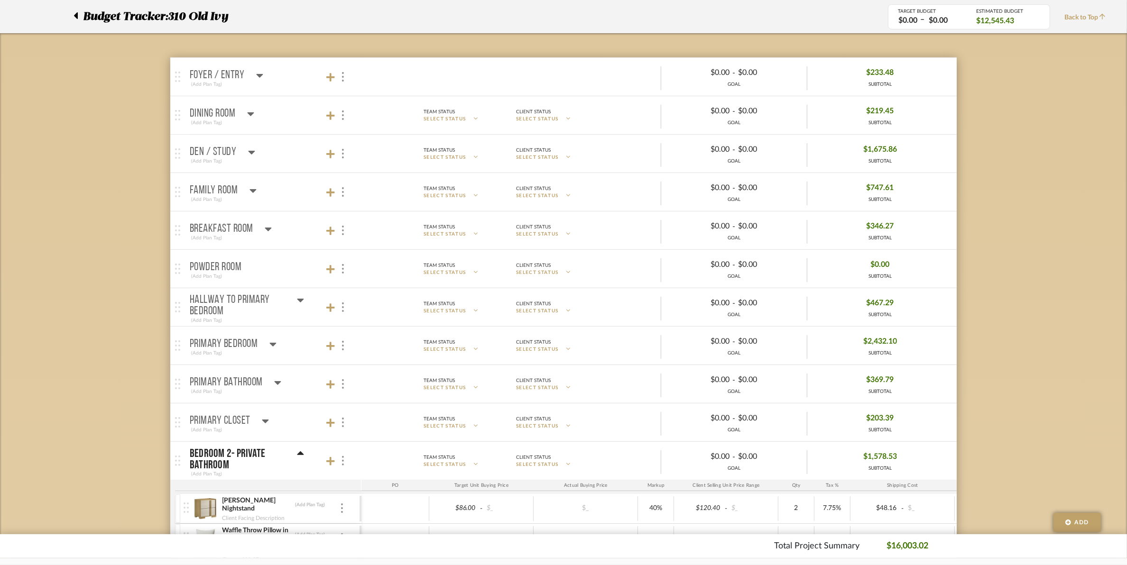
click at [248, 153] on icon at bounding box center [251, 152] width 7 height 11
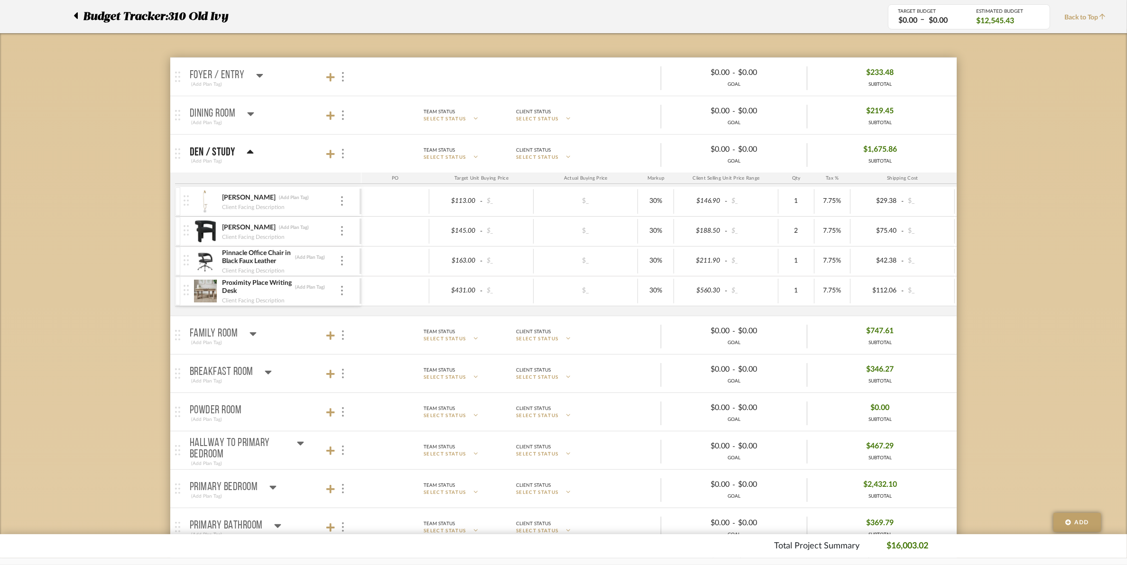
click at [249, 115] on icon at bounding box center [250, 114] width 7 height 4
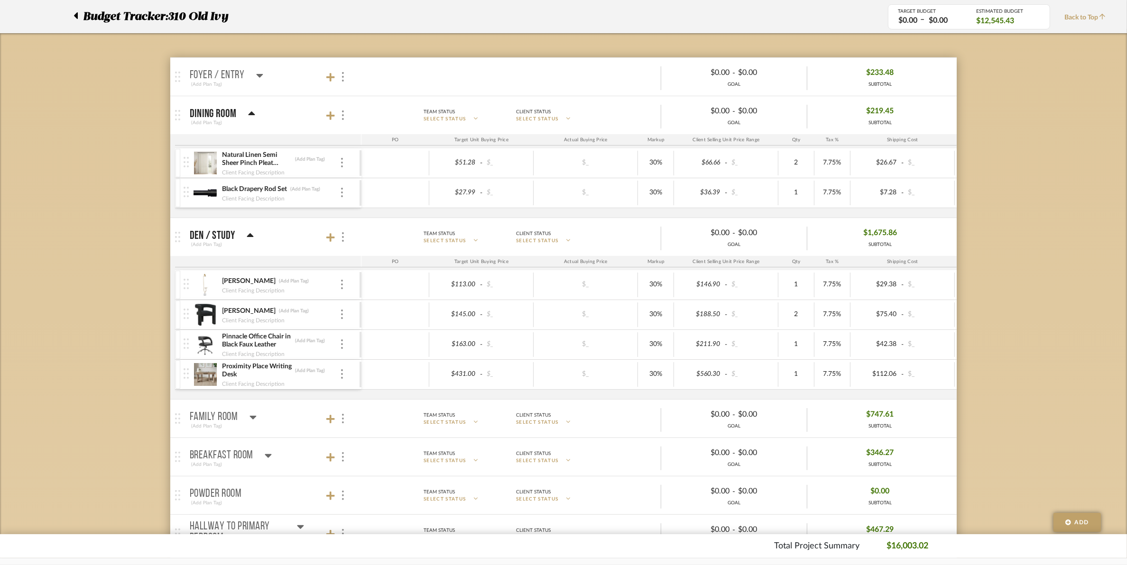
click at [257, 76] on icon at bounding box center [259, 76] width 7 height 4
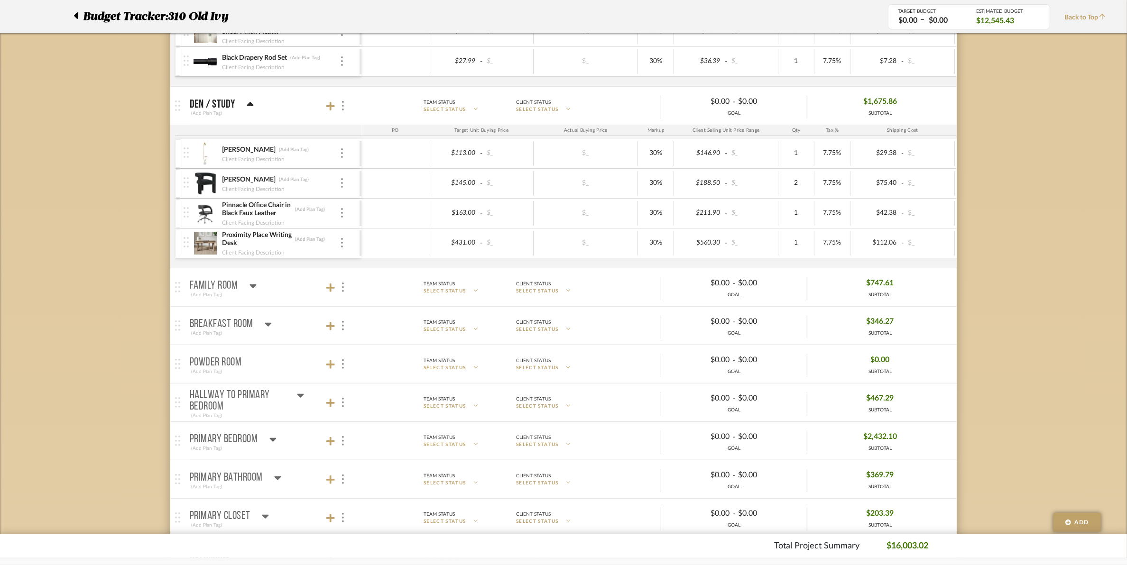
scroll to position [366, 0]
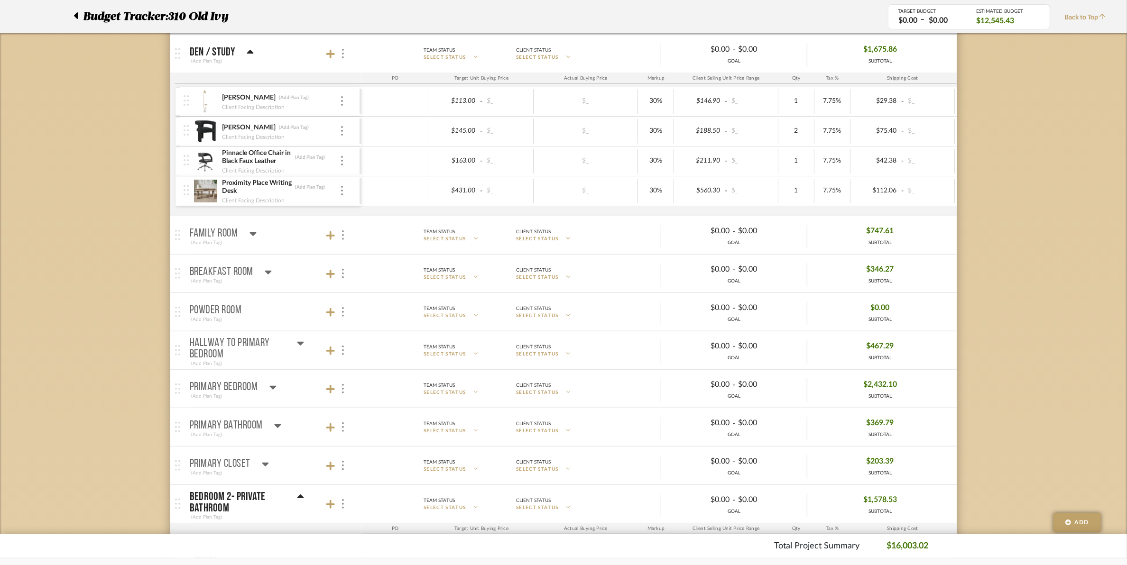
click at [250, 238] on icon at bounding box center [253, 233] width 7 height 11
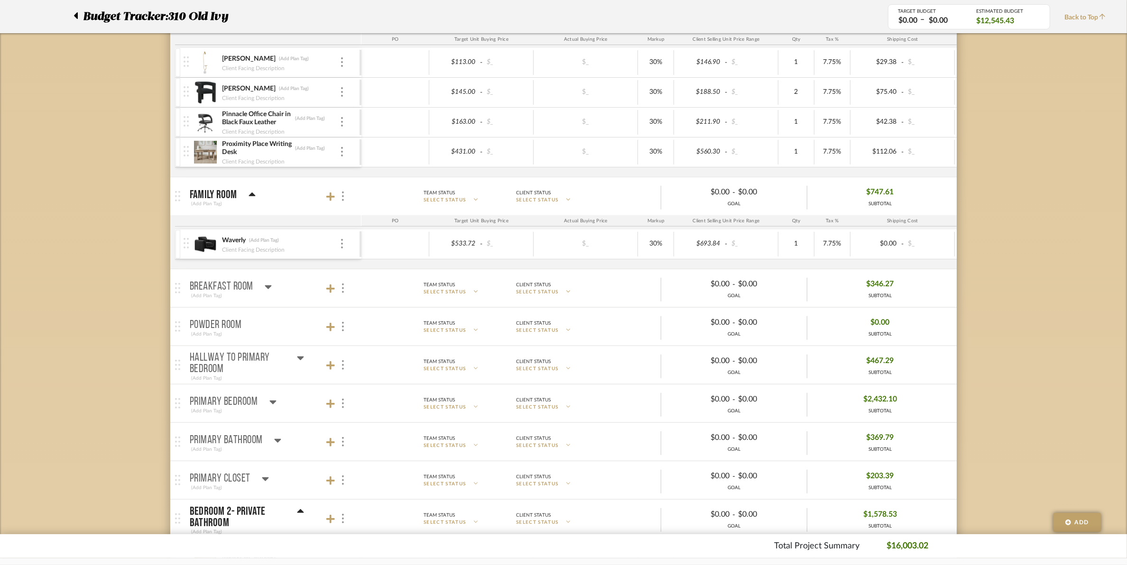
scroll to position [425, 0]
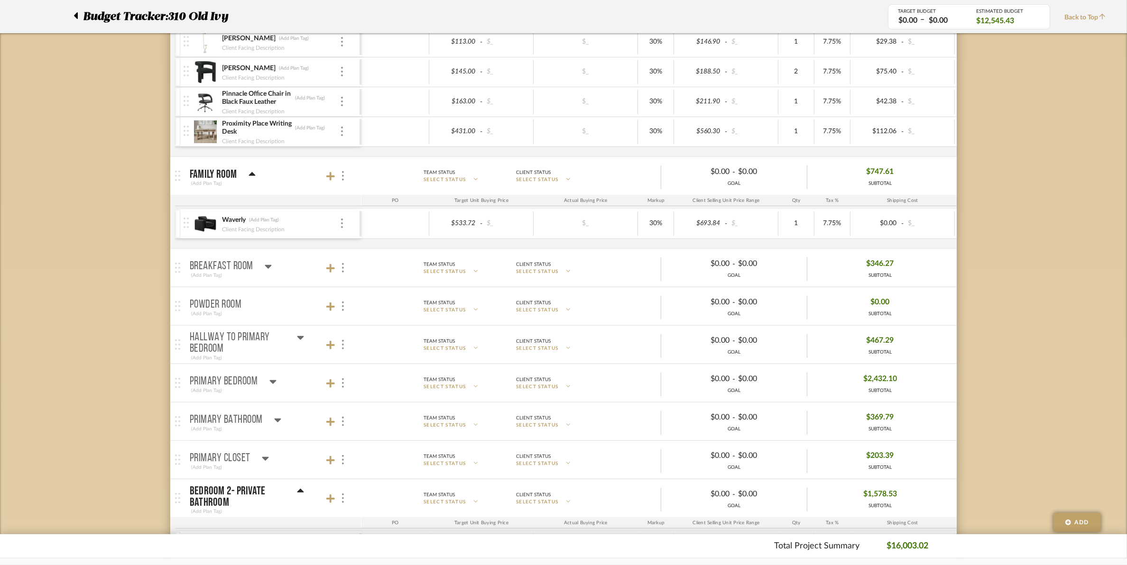
click at [269, 269] on icon at bounding box center [268, 267] width 7 height 4
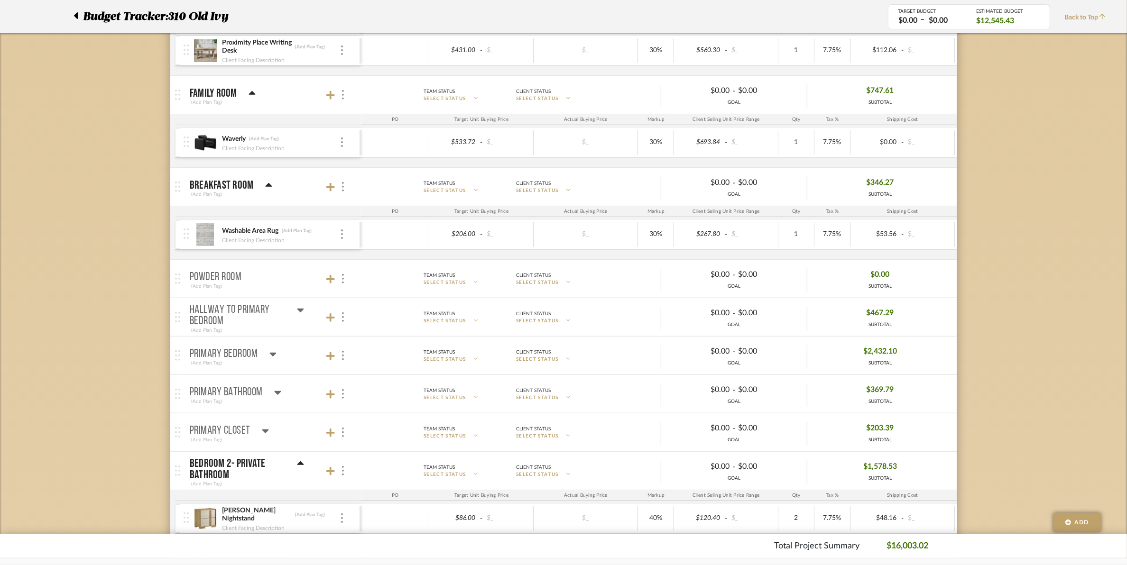
scroll to position [603, 0]
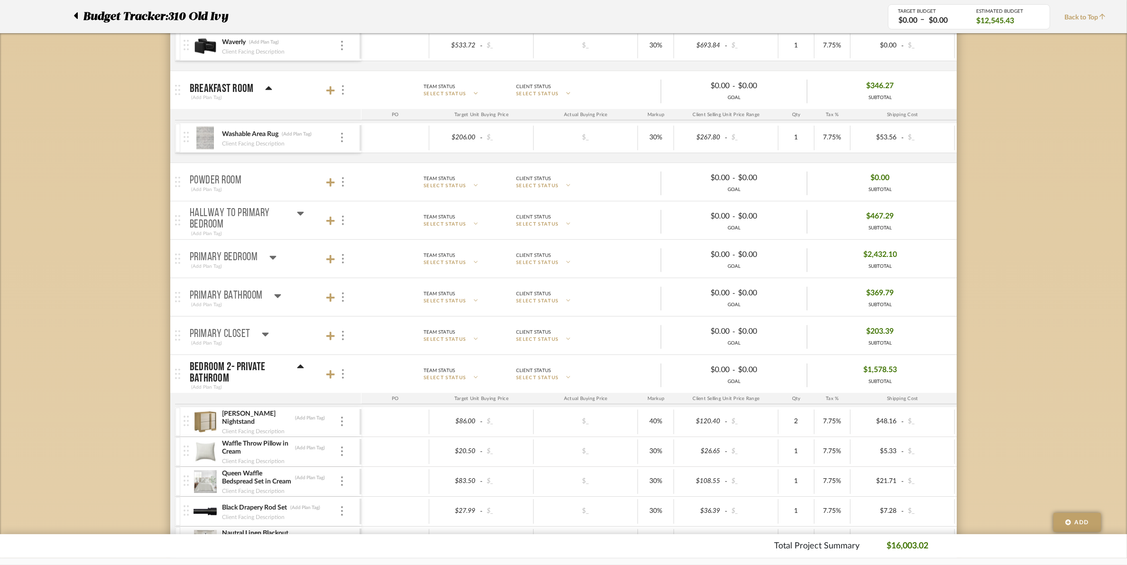
click at [302, 214] on icon at bounding box center [300, 214] width 7 height 4
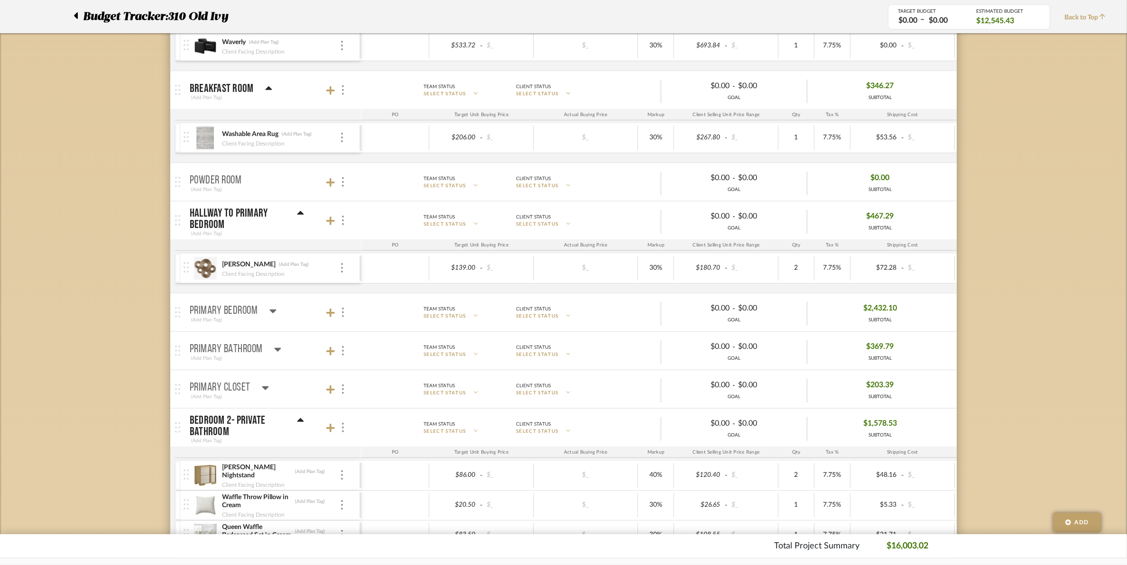
click at [274, 312] on icon at bounding box center [272, 312] width 7 height 4
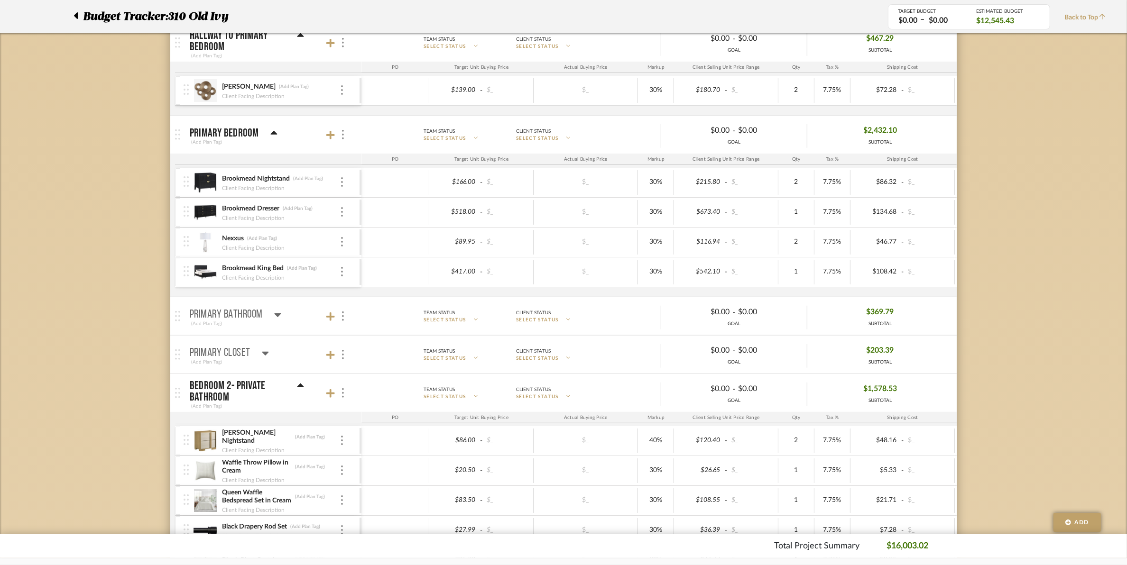
scroll to position [840, 0]
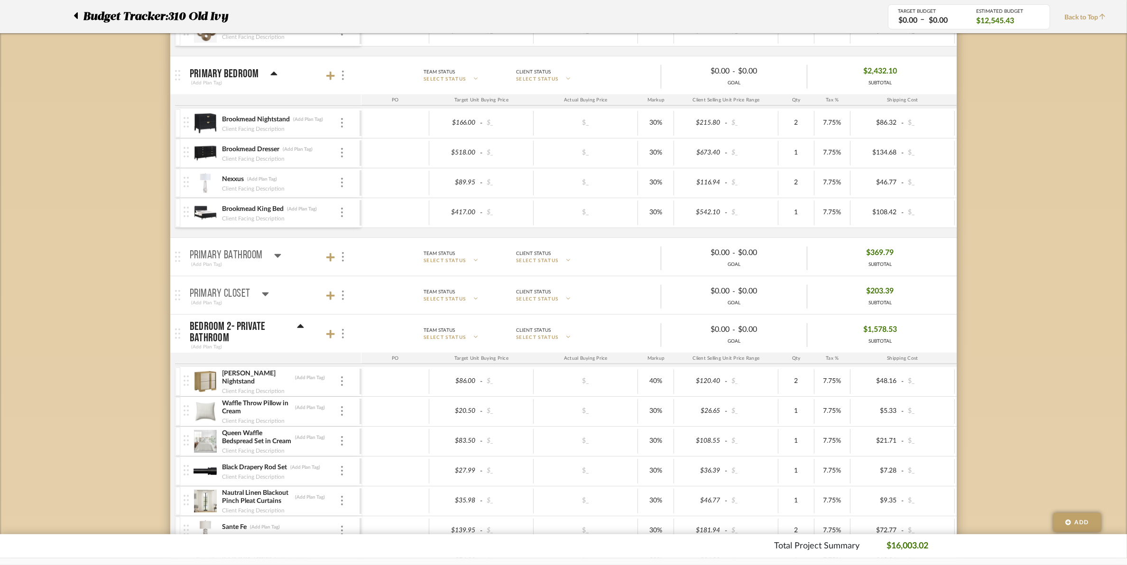
click at [276, 258] on icon at bounding box center [278, 256] width 7 height 4
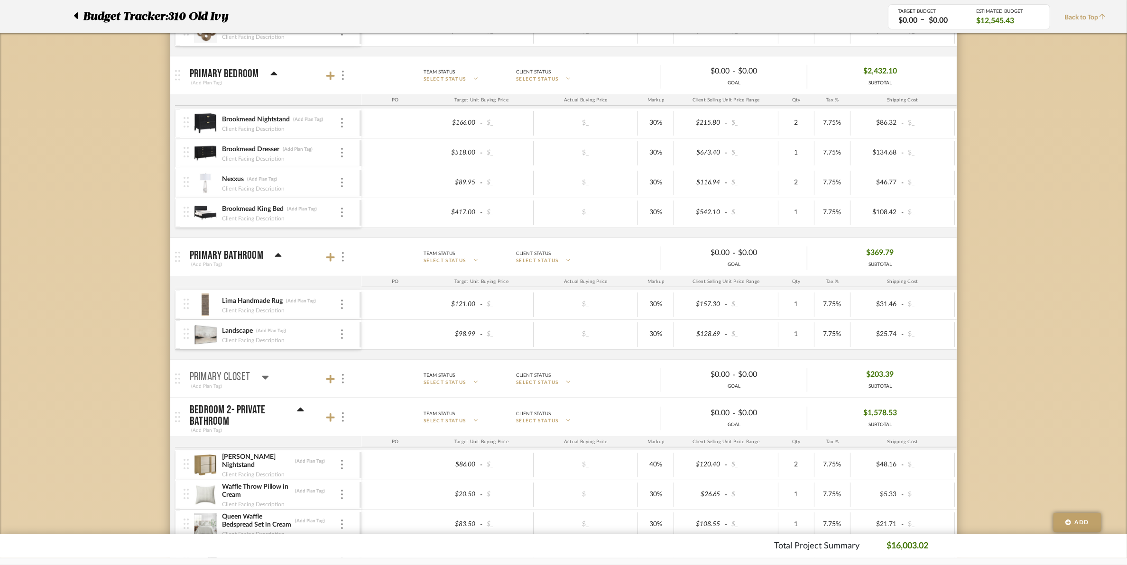
click at [262, 378] on icon at bounding box center [265, 377] width 7 height 11
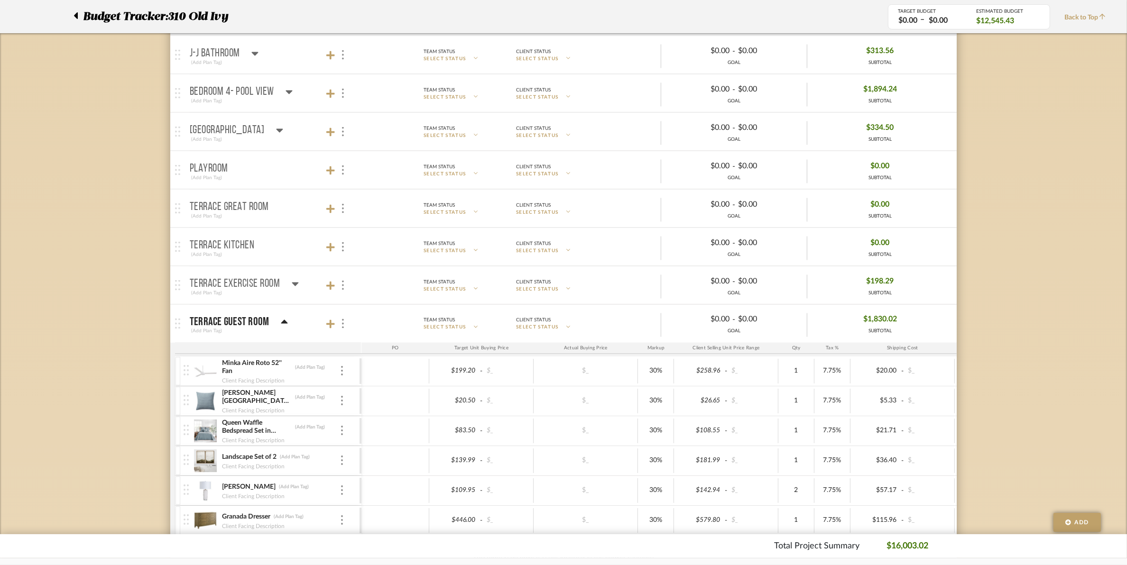
scroll to position [1898, 0]
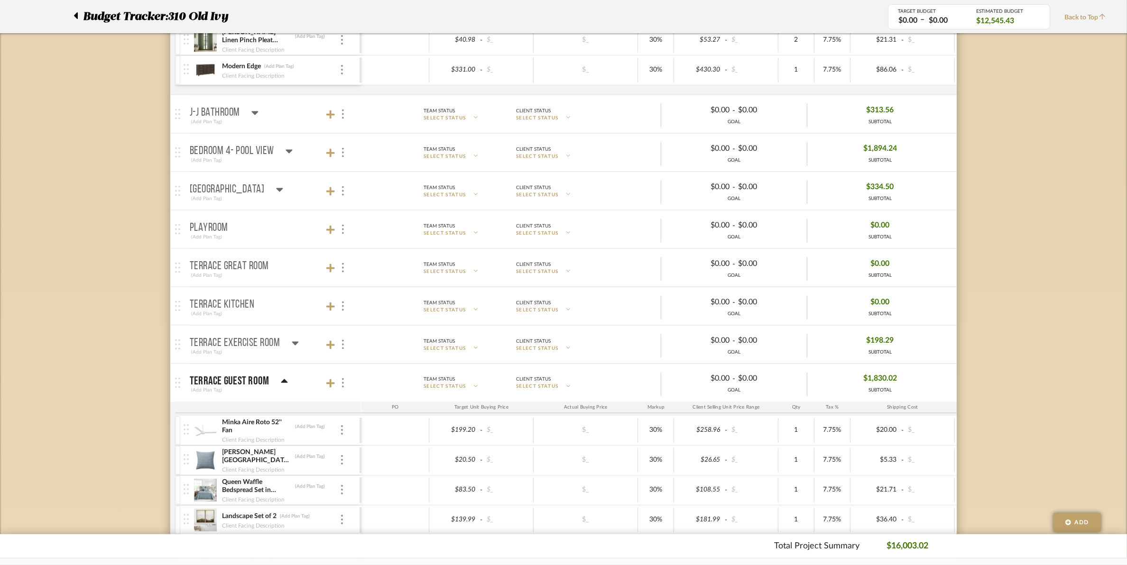
click at [253, 115] on icon at bounding box center [255, 113] width 7 height 4
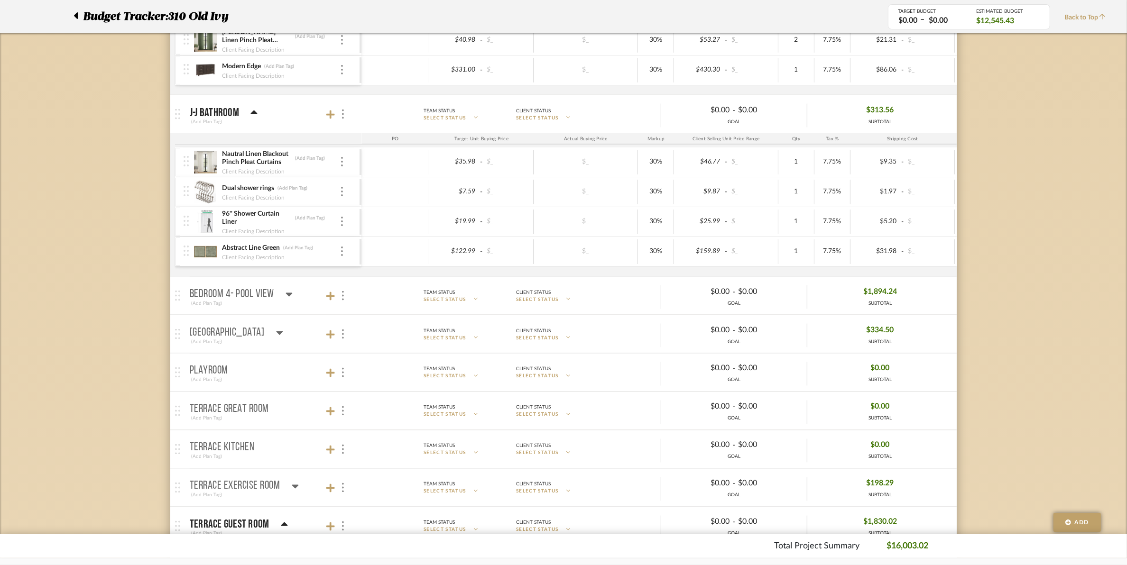
click at [291, 297] on icon at bounding box center [289, 295] width 7 height 4
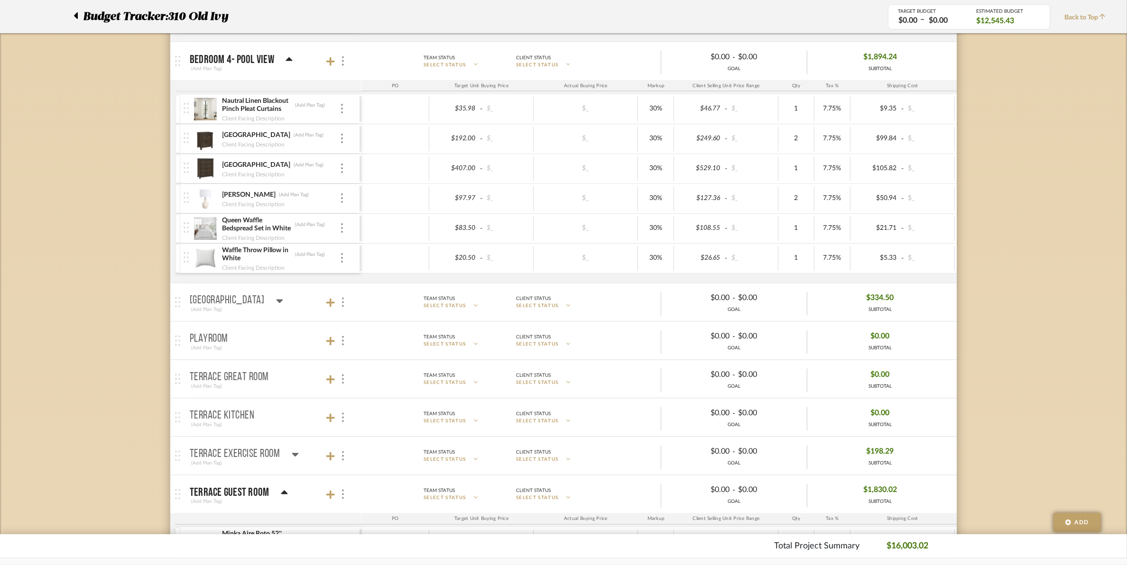
scroll to position [2135, 0]
click at [276, 301] on icon at bounding box center [279, 299] width 7 height 4
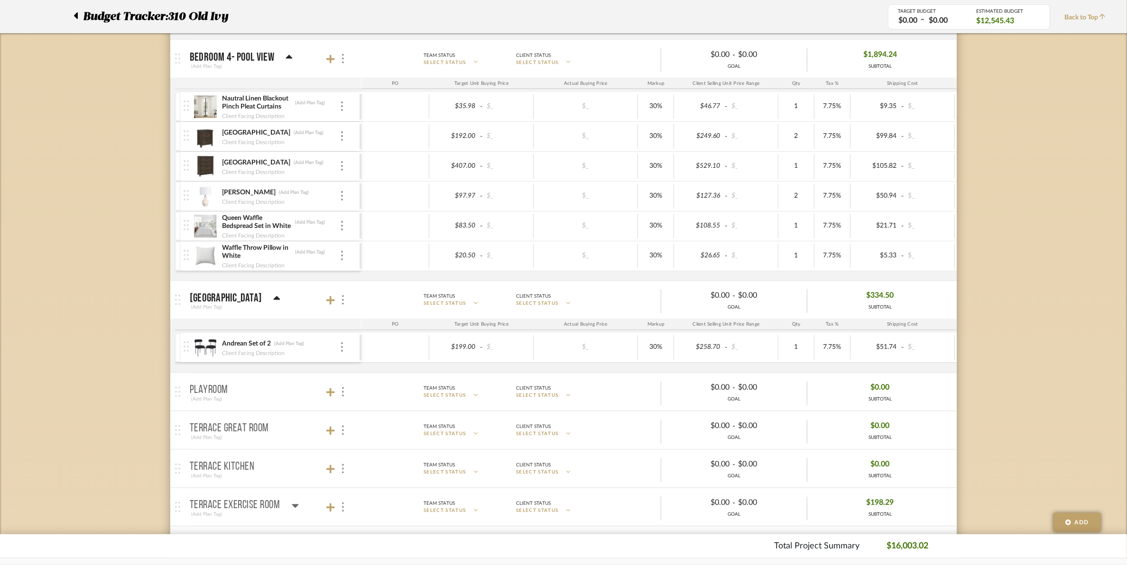
click at [338, 197] on div "[PERSON_NAME] (Add Plan Tag)" at bounding box center [281, 192] width 118 height 9
click at [342, 201] on img at bounding box center [342, 195] width 2 height 9
click at [371, 275] on span "Remove Item" at bounding box center [388, 274] width 59 height 8
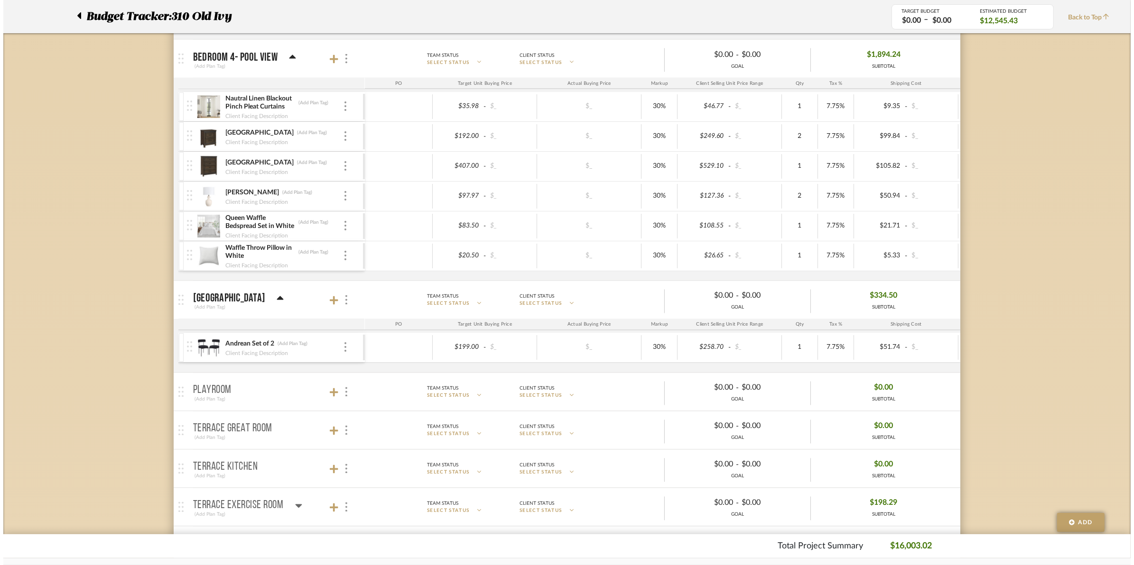
scroll to position [0, 0]
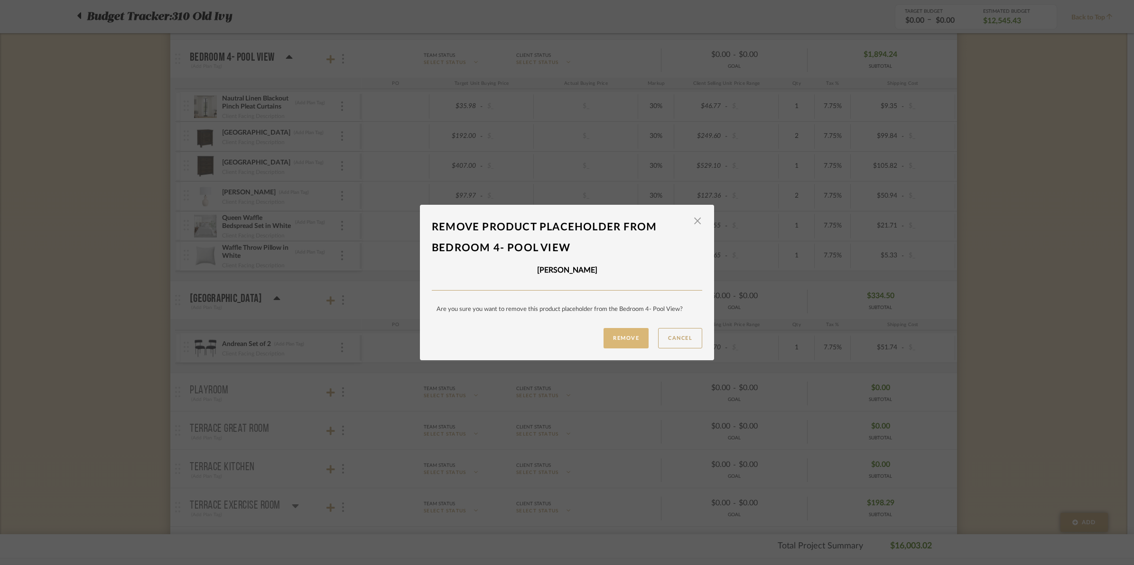
click at [611, 338] on button "Remove" at bounding box center [625, 338] width 45 height 20
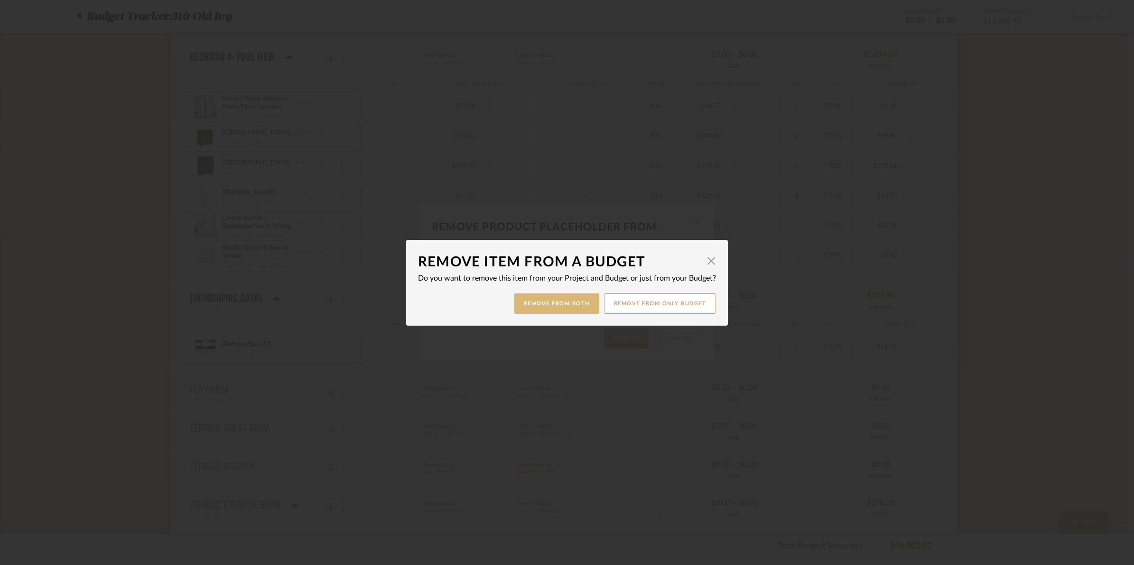
click at [562, 299] on button "Remove from Both" at bounding box center [556, 304] width 85 height 20
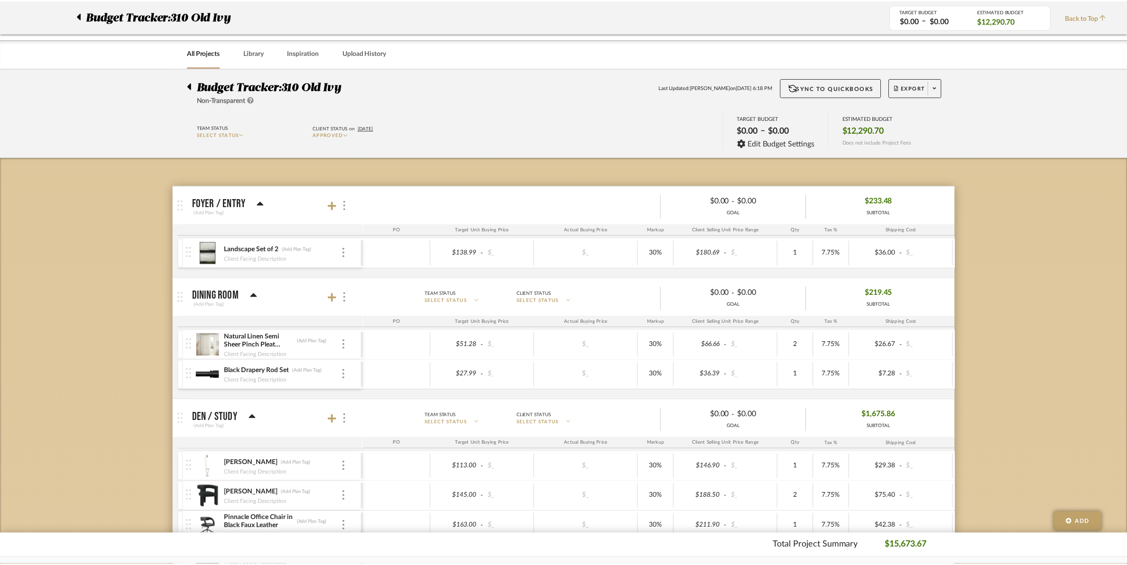
scroll to position [2135, 0]
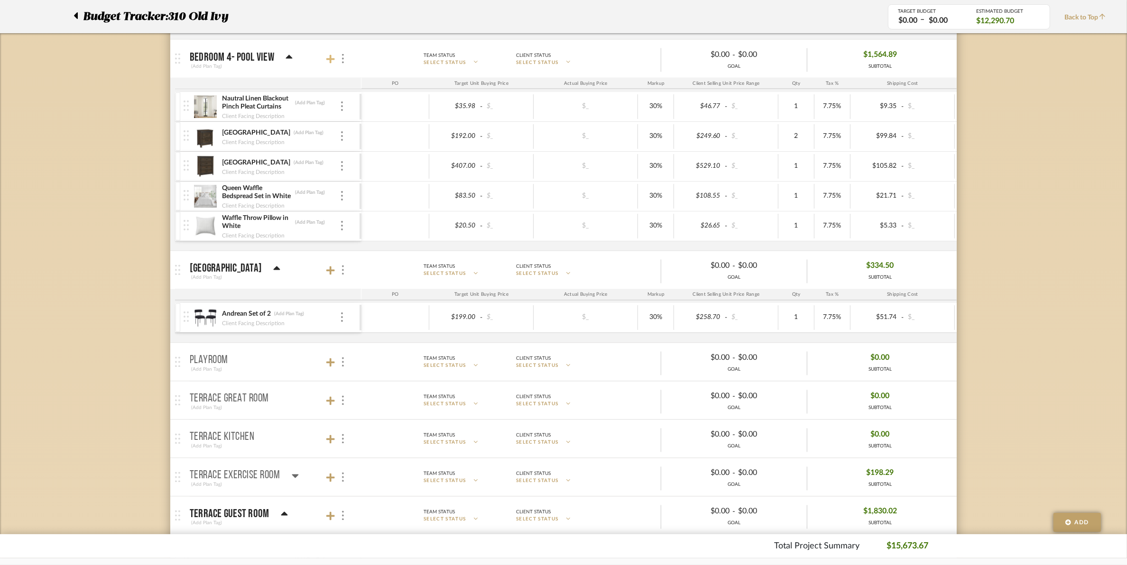
click at [330, 64] on icon at bounding box center [330, 59] width 9 height 9
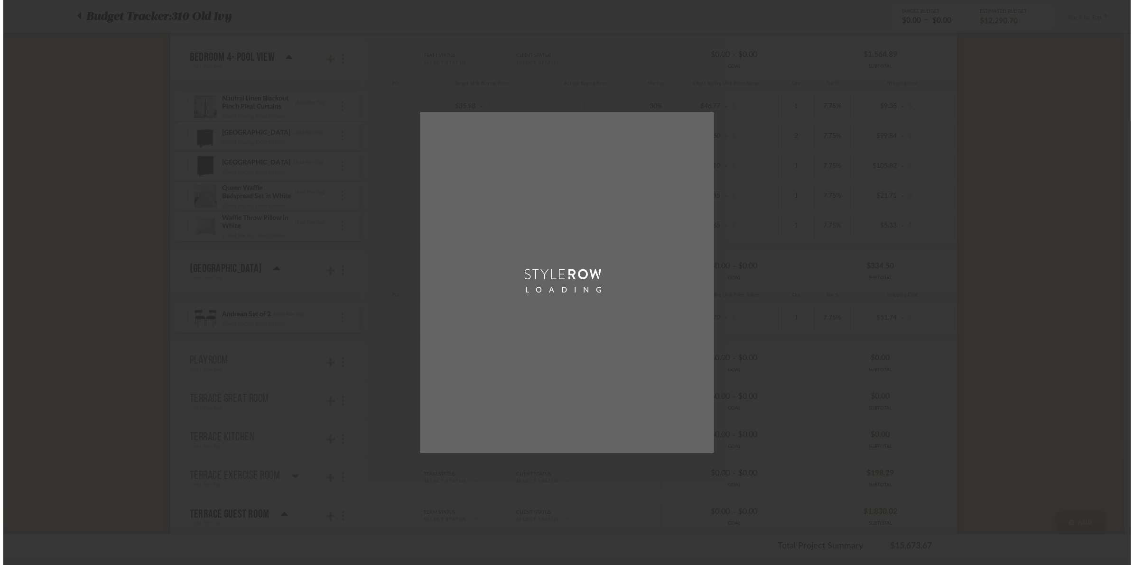
scroll to position [0, 0]
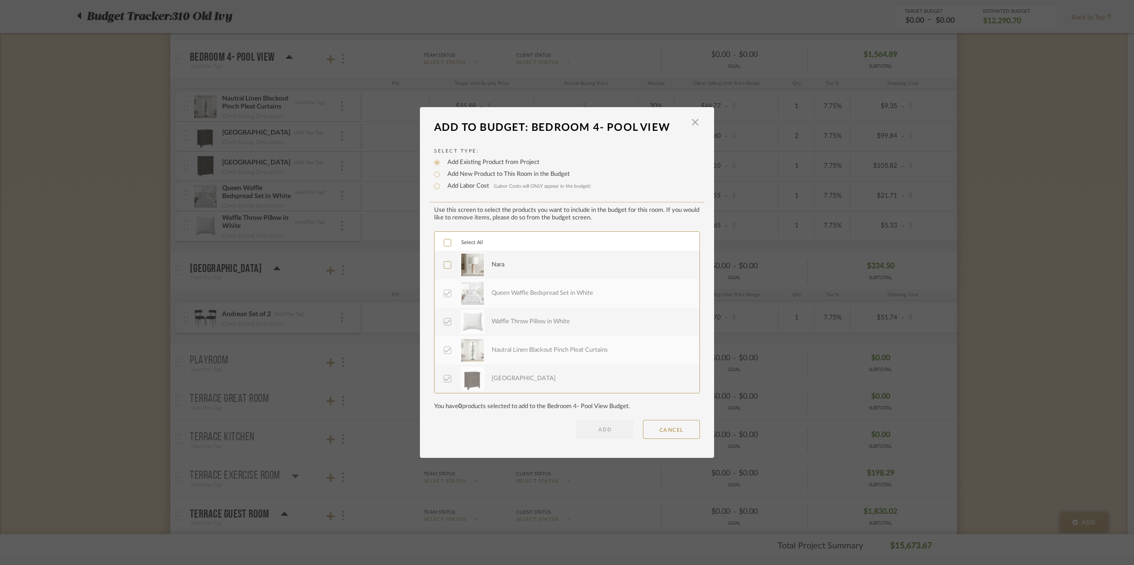
click at [445, 263] on icon at bounding box center [447, 265] width 7 height 7
drag, startPoint x: 611, startPoint y: 433, endPoint x: 615, endPoint y: 425, distance: 8.9
click at [615, 432] on button "ADD" at bounding box center [604, 429] width 57 height 19
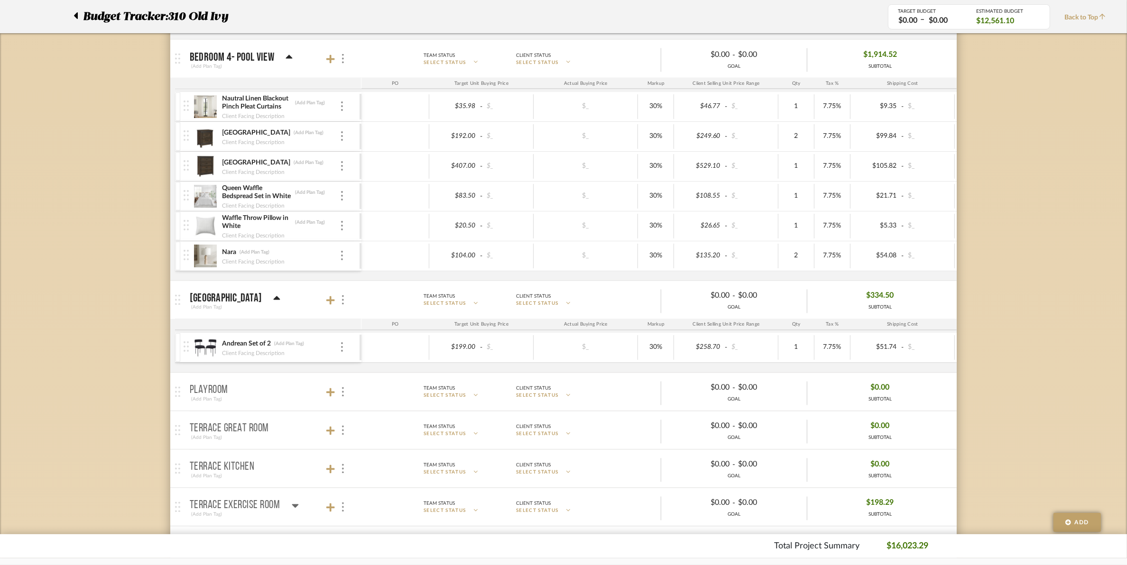
scroll to position [2313, 0]
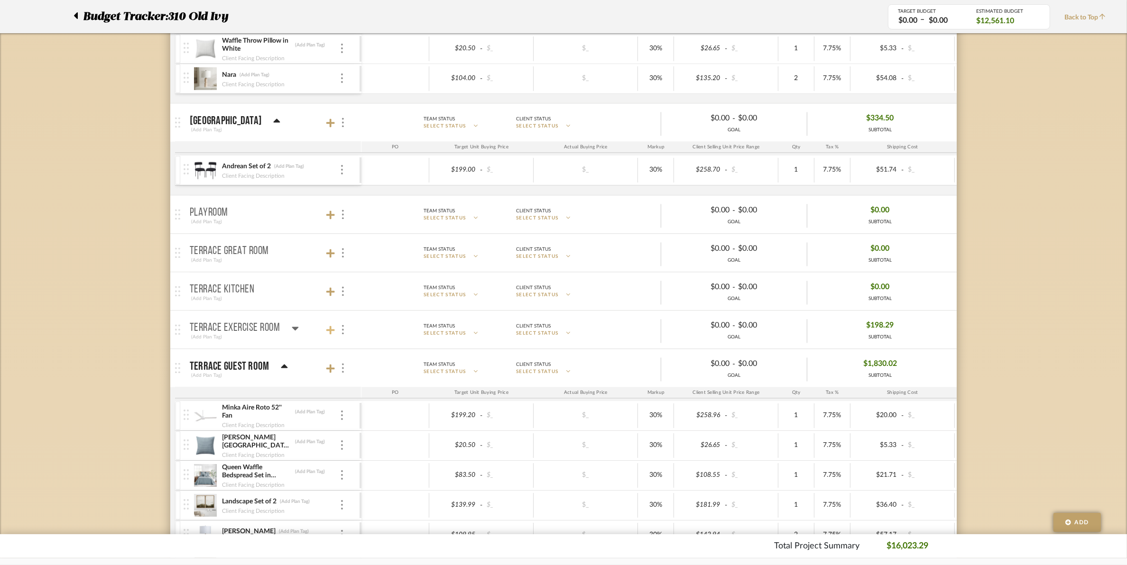
click at [328, 334] on icon at bounding box center [330, 330] width 9 height 9
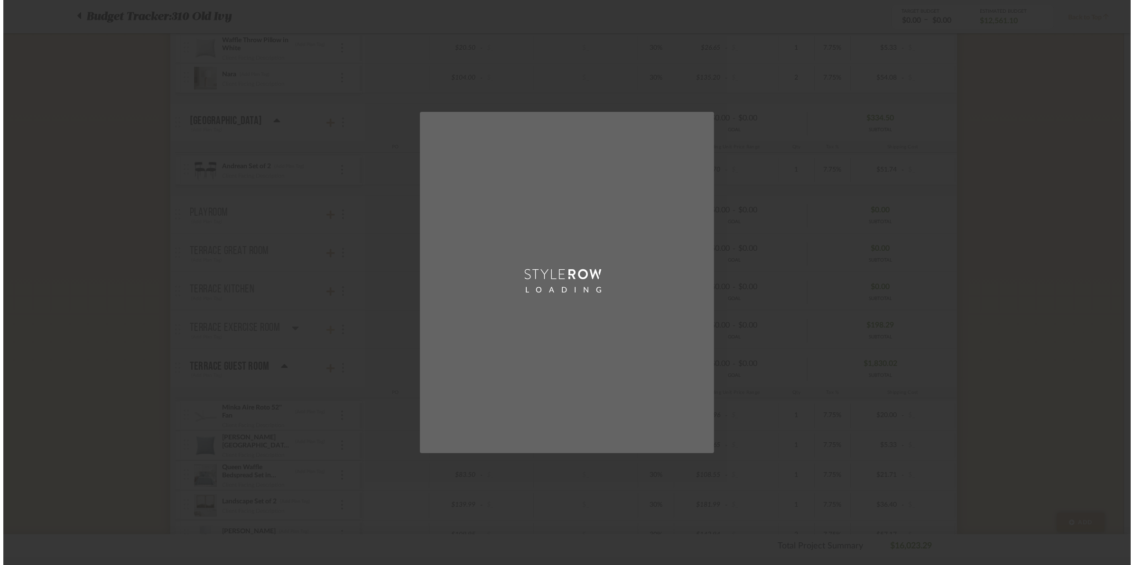
scroll to position [0, 0]
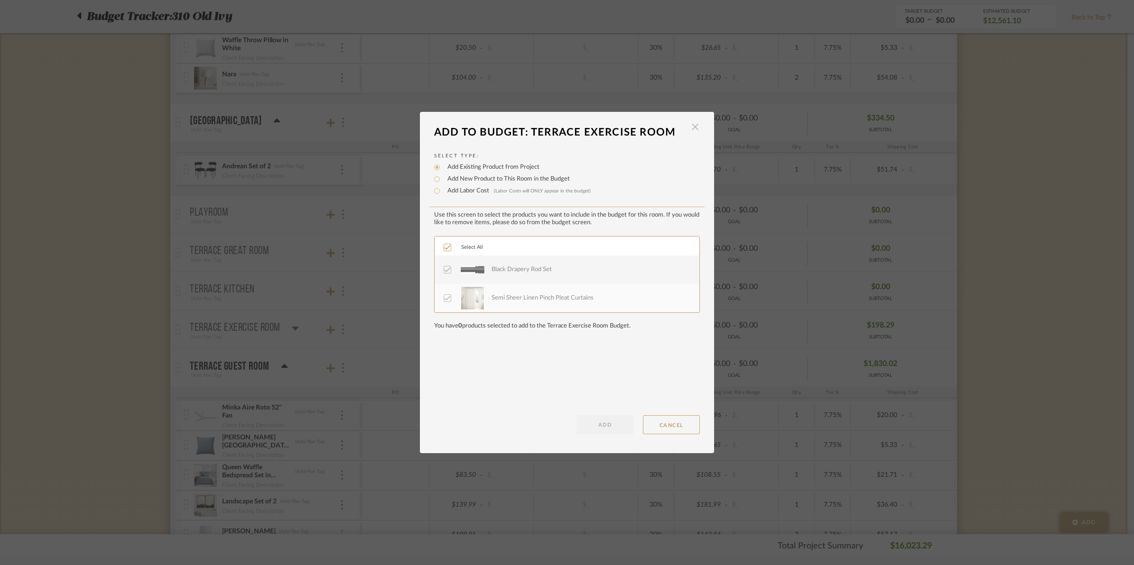
click at [691, 128] on span "button" at bounding box center [695, 127] width 19 height 19
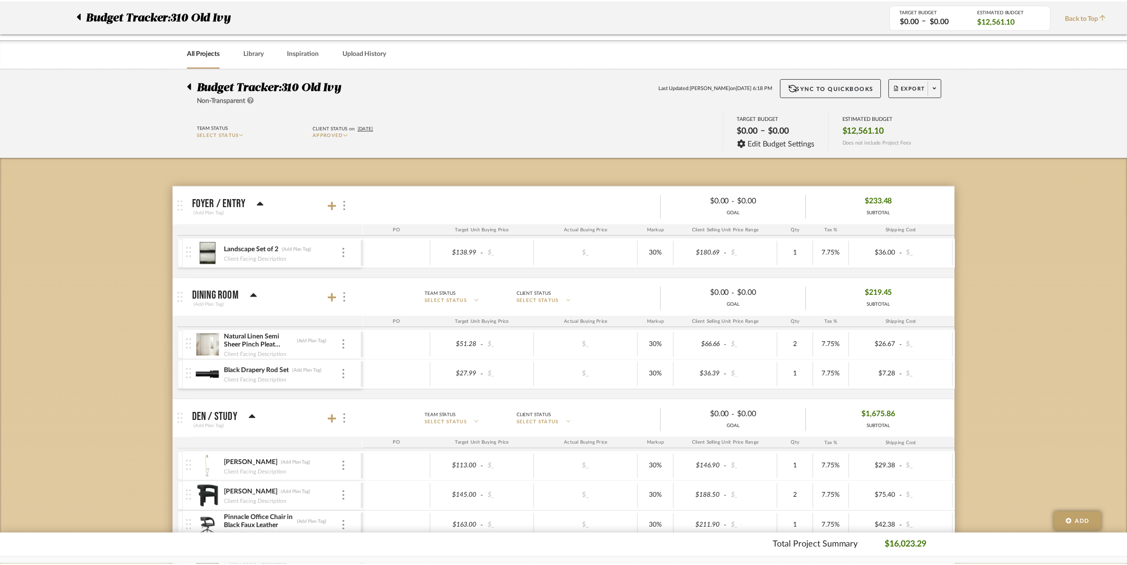
scroll to position [2313, 0]
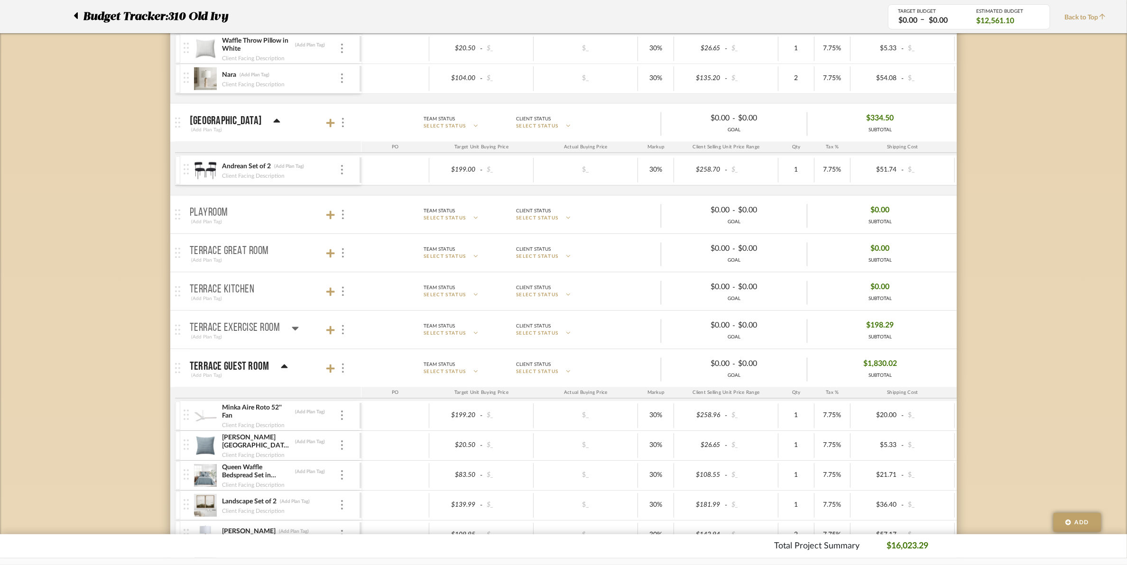
click at [300, 336] on mat-panel-title "Terrace Exercise Room (Add Plan Tag)" at bounding box center [273, 329] width 167 height 23
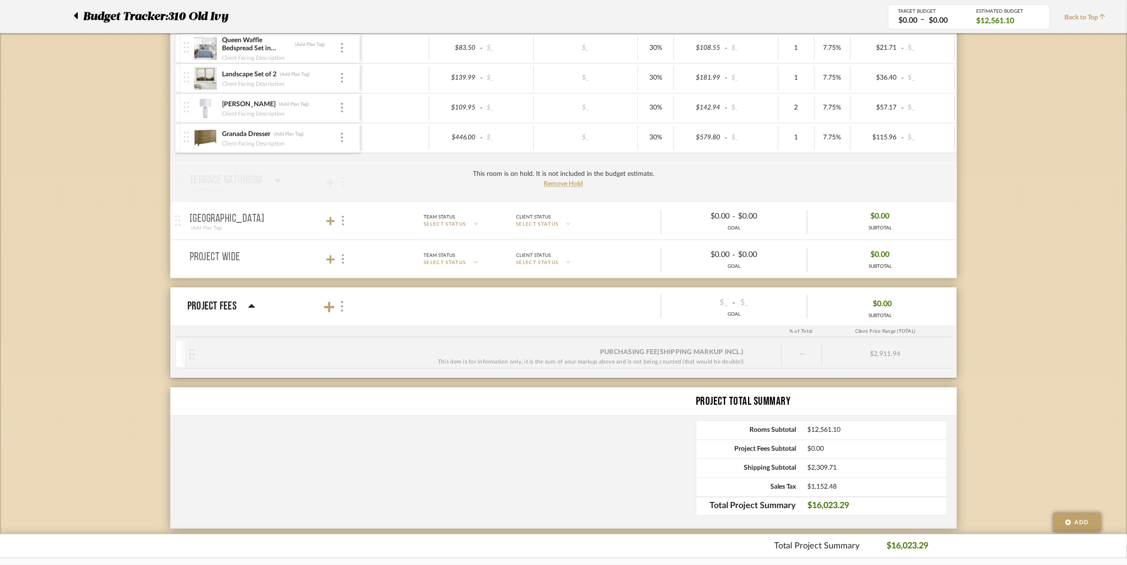
scroll to position [2856, 0]
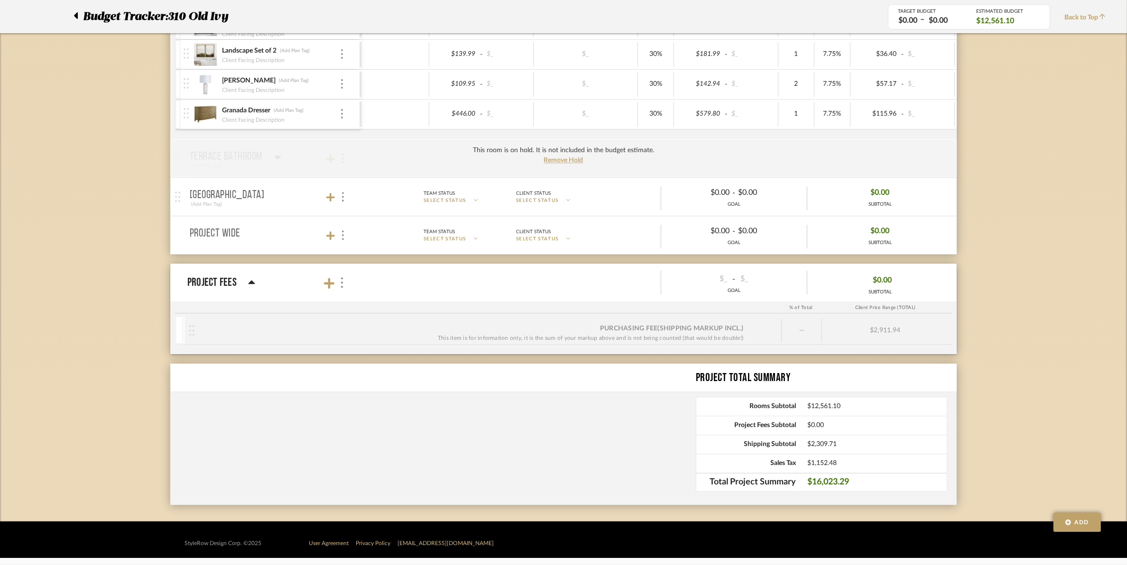
drag, startPoint x: 390, startPoint y: 345, endPoint x: 274, endPoint y: 417, distance: 136.5
click at [274, 417] on div "Project Total Summary Rooms Subtotal $12,561.10 Project Fees Subtotal $0.00 Shi…" at bounding box center [563, 434] width 787 height 141
